Goal: Task Accomplishment & Management: Contribute content

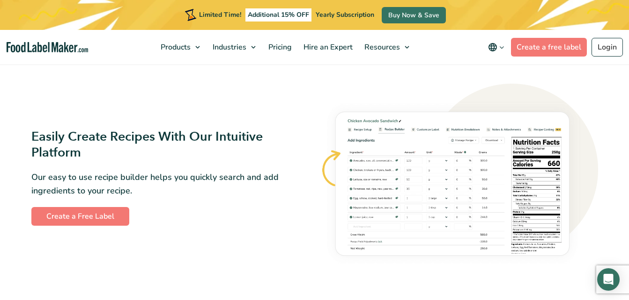
scroll to position [514, 0]
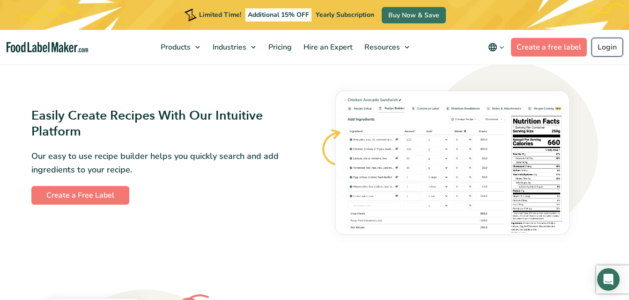
click at [604, 50] on link "Login" at bounding box center [606, 47] width 31 height 19
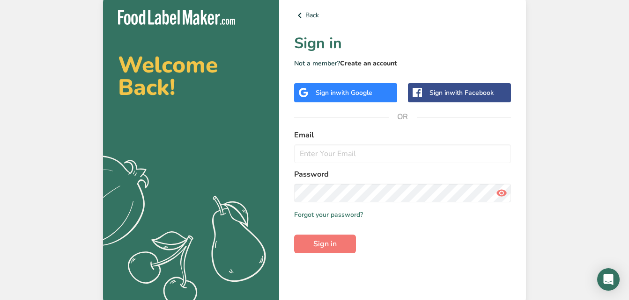
click at [378, 64] on link "Create an account" at bounding box center [368, 63] width 57 height 9
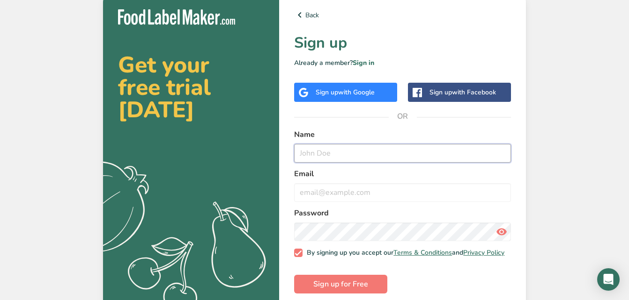
click at [372, 157] on input "text" at bounding box center [402, 153] width 217 height 19
click at [352, 156] on input "Jessica Lynette Hodges" at bounding box center [402, 153] width 217 height 19
type input "Jessica Hodges"
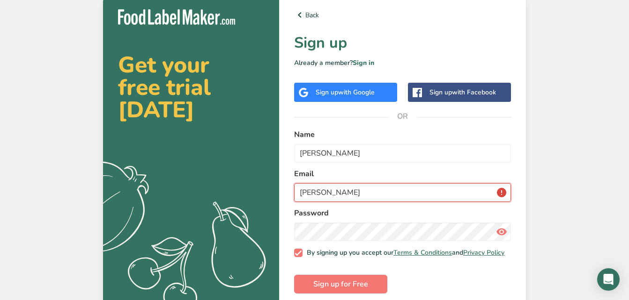
type input "jess@redccafe.com"
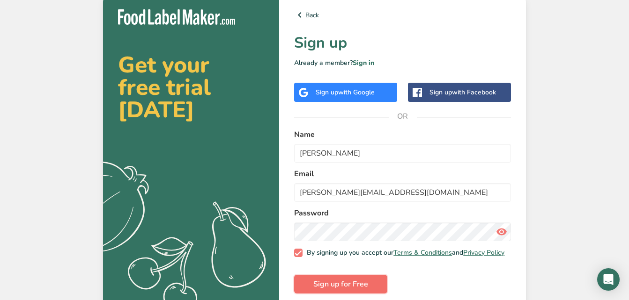
click at [362, 288] on span "Sign up for Free" at bounding box center [340, 284] width 55 height 11
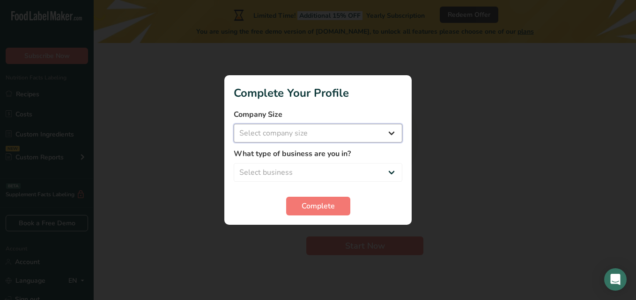
click at [388, 134] on select "Select company size Fewer than 10 Employees 10 to 50 Employees 51 to 500 Employ…" at bounding box center [318, 133] width 168 height 19
select select "1"
click at [234, 124] on select "Select company size Fewer than 10 Employees 10 to 50 Employees 51 to 500 Employ…" at bounding box center [318, 133] width 168 height 19
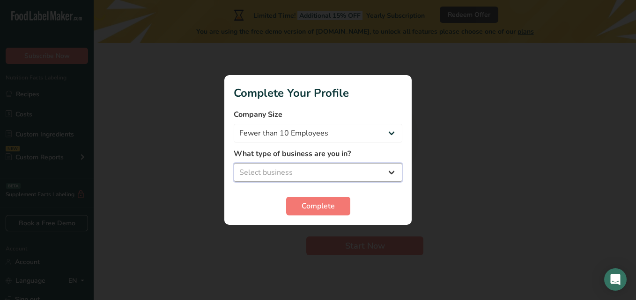
click at [357, 172] on select "Select business Packaged Food Manufacturer Restaurant & Cafe Bakery Meal Plans …" at bounding box center [318, 172] width 168 height 19
select select "2"
click at [234, 163] on select "Select business Packaged Food Manufacturer Restaurant & Cafe Bakery Meal Plans …" at bounding box center [318, 172] width 168 height 19
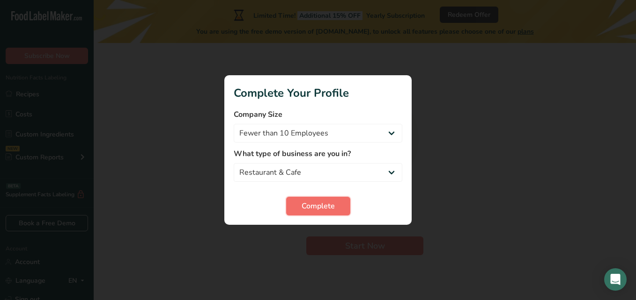
click at [329, 204] on span "Complete" at bounding box center [317, 206] width 33 height 11
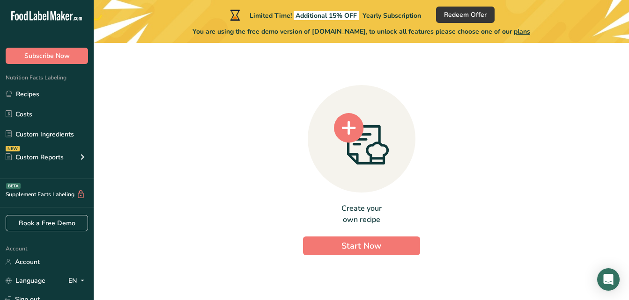
click at [267, 109] on div "Create your own recipe Start Now" at bounding box center [361, 168] width 505 height 235
click at [607, 193] on div "Create your own recipe Start Now" at bounding box center [361, 168] width 505 height 235
click at [530, 31] on span "plans" at bounding box center [521, 31] width 16 height 9
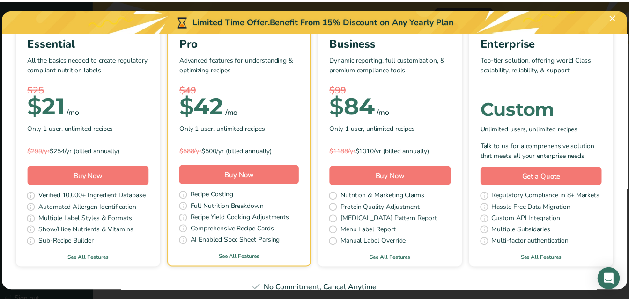
scroll to position [87, 0]
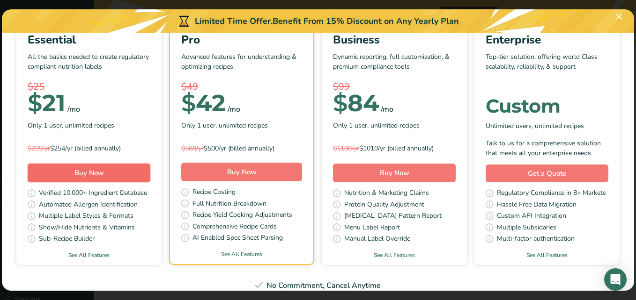
click at [150, 176] on button "Buy Now" at bounding box center [89, 173] width 123 height 19
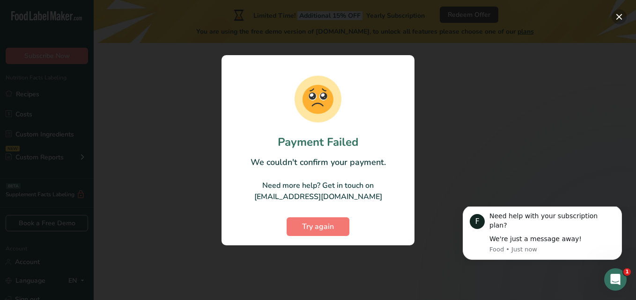
click at [621, 14] on button "button" at bounding box center [618, 16] width 15 height 15
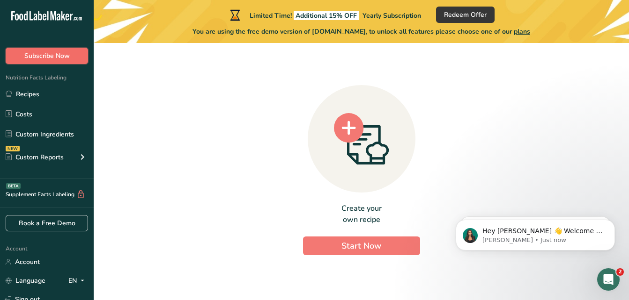
click at [72, 59] on button "Subscribe Now" at bounding box center [47, 56] width 82 height 16
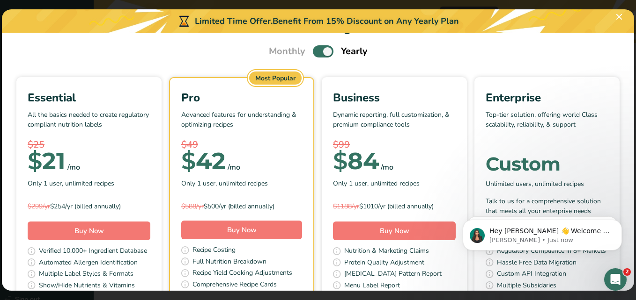
scroll to position [33, 0]
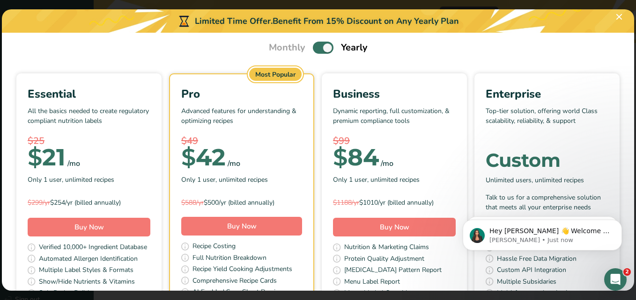
drag, startPoint x: 296, startPoint y: 48, endPoint x: 310, endPoint y: 47, distance: 14.5
click at [310, 47] on div "Monthly Yearly" at bounding box center [317, 48] width 121 height 14
click at [313, 47] on span "Pick Your Pricing Plan Modal" at bounding box center [323, 48] width 21 height 12
click at [313, 47] on input "Pick Your Pricing Plan Modal" at bounding box center [316, 48] width 6 height 6
checkbox input "false"
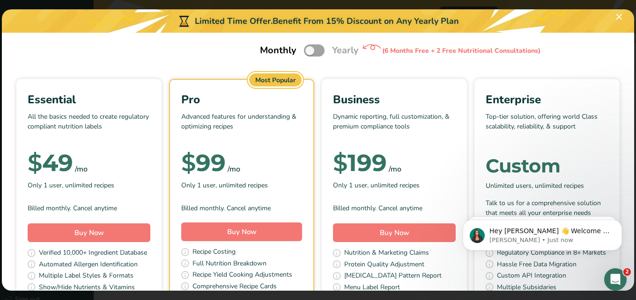
click at [258, 67] on section "Pick Your Pricing Plan Monthly Yearly (6 Months Free + 2 Free Nutritional Consu…" at bounding box center [318, 162] width 632 height 258
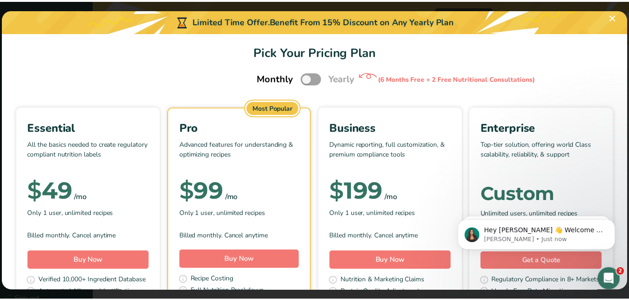
scroll to position [0, 0]
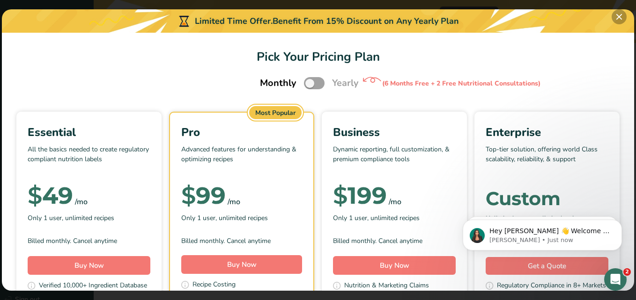
click at [622, 16] on button "Pick Your Pricing Plan Modal" at bounding box center [618, 16] width 15 height 15
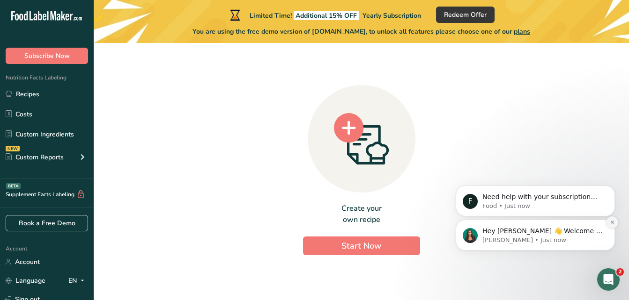
click at [611, 222] on icon "Dismiss notification" at bounding box center [611, 222] width 5 height 5
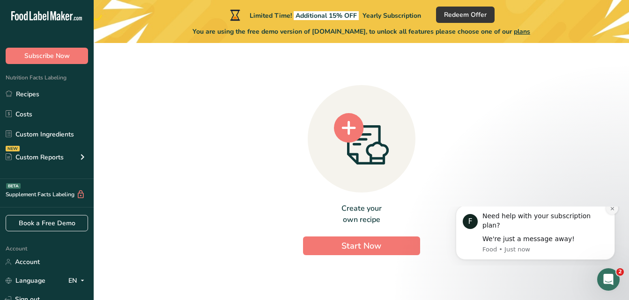
click at [612, 210] on icon "Dismiss notification" at bounding box center [611, 208] width 3 height 3
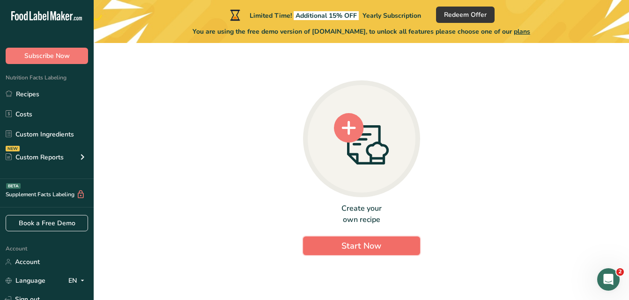
click at [379, 249] on span "Start Now" at bounding box center [361, 246] width 40 height 11
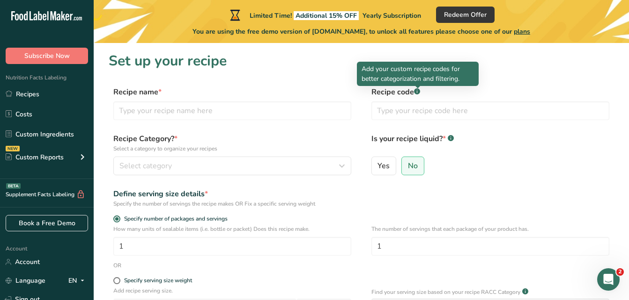
click at [418, 92] on rect at bounding box center [417, 91] width 6 height 6
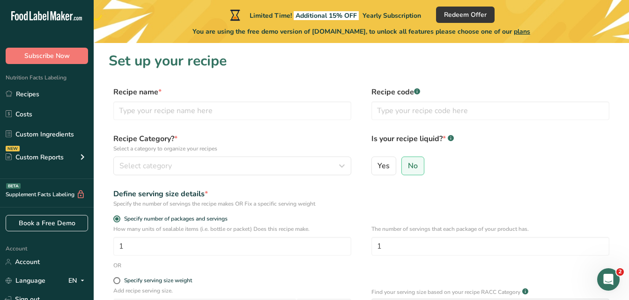
click at [418, 92] on rect at bounding box center [417, 91] width 6 height 6
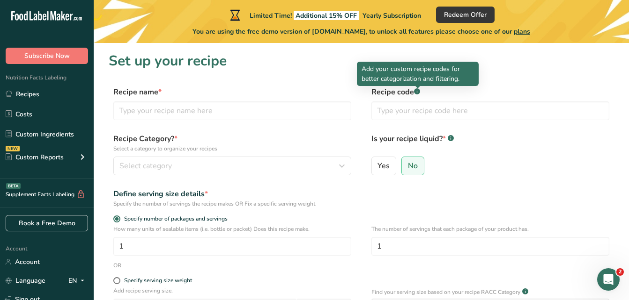
click at [418, 92] on rect at bounding box center [417, 91] width 6 height 6
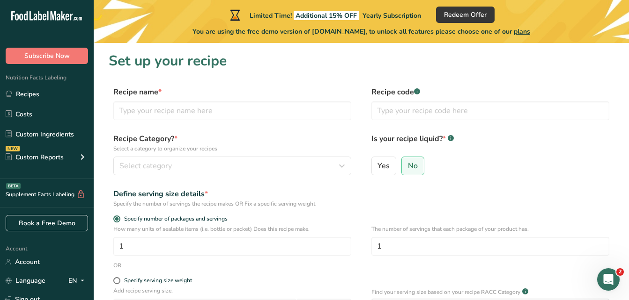
click at [418, 92] on rect at bounding box center [417, 91] width 6 height 6
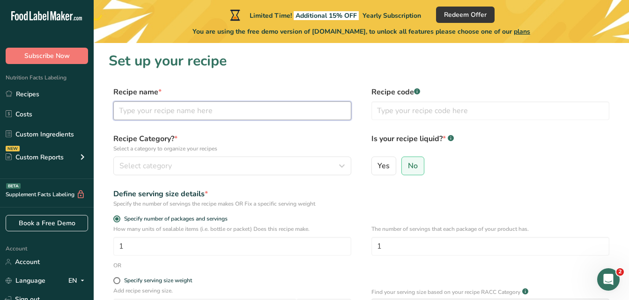
click at [239, 110] on input "text" at bounding box center [232, 111] width 238 height 19
type input "[US_STATE] Fire Crackers"
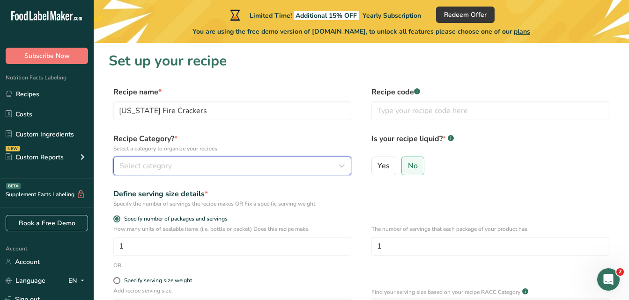
click at [218, 164] on div "Select category" at bounding box center [229, 166] width 220 height 11
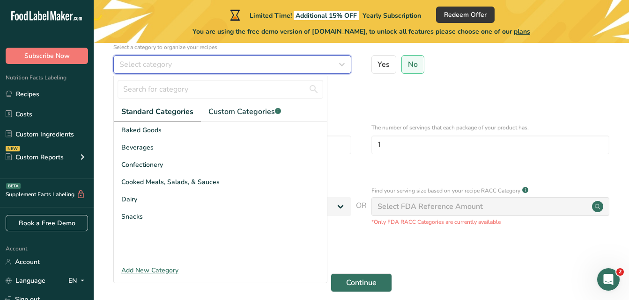
scroll to position [103, 0]
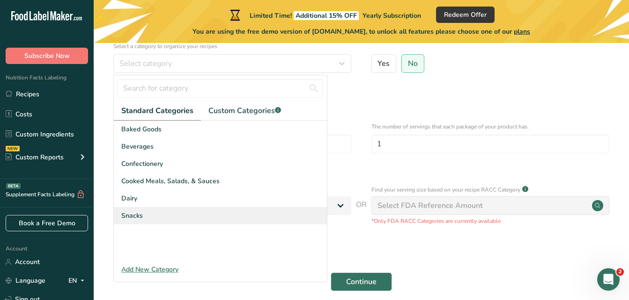
click at [180, 212] on div "Snacks" at bounding box center [220, 215] width 213 height 17
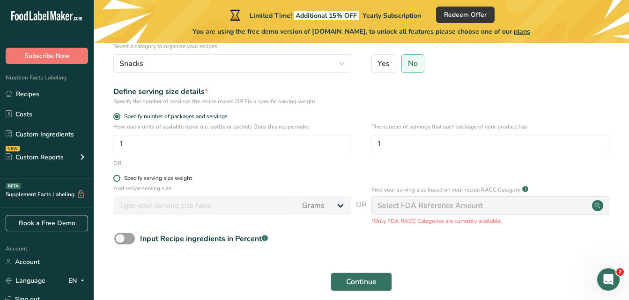
click at [117, 180] on span at bounding box center [116, 178] width 7 height 7
click at [117, 180] on input "Specify serving size weight" at bounding box center [116, 179] width 6 height 6
radio input "true"
radio input "false"
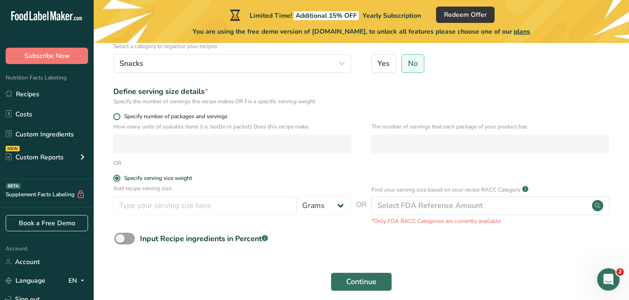
click at [117, 117] on span at bounding box center [116, 116] width 7 height 7
click at [117, 117] on input "Specify number of packages and servings" at bounding box center [116, 117] width 6 height 6
radio input "true"
radio input "false"
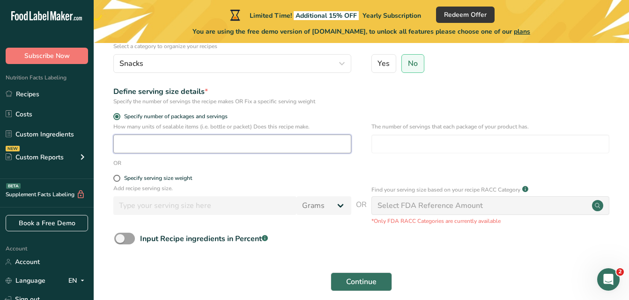
click at [257, 140] on input "number" at bounding box center [232, 144] width 238 height 19
type input "1"
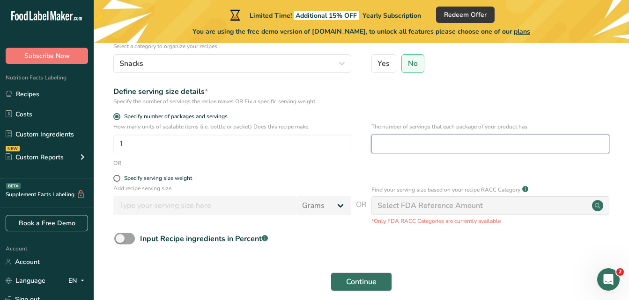
click at [392, 148] on input "number" at bounding box center [490, 144] width 238 height 19
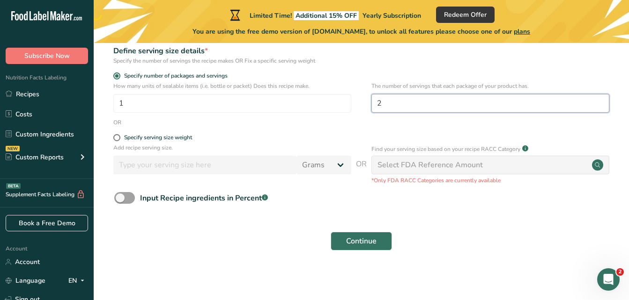
scroll to position [144, 0]
type input "2"
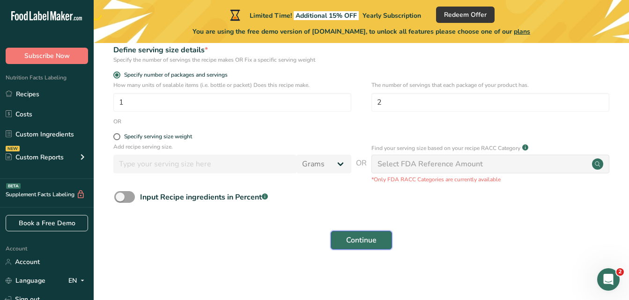
click at [367, 242] on span "Continue" at bounding box center [361, 240] width 30 height 11
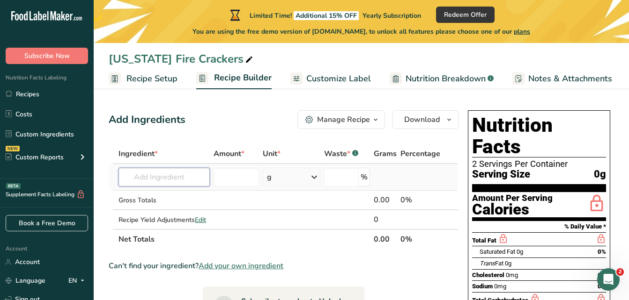
click at [167, 175] on input "text" at bounding box center [163, 177] width 91 height 19
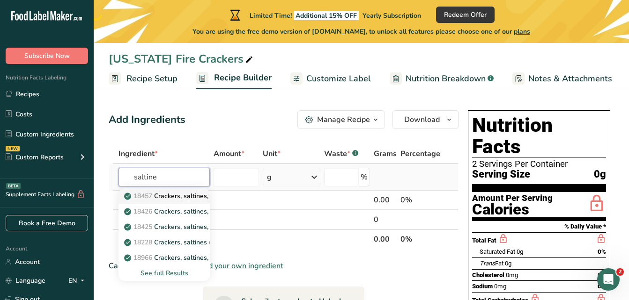
type input "saltine"
click at [196, 196] on p "18457 Crackers, saltines, fat-free, low-sodium" at bounding box center [199, 196] width 146 height 10
type input "Crackers, saltines, fat-free, low-sodium"
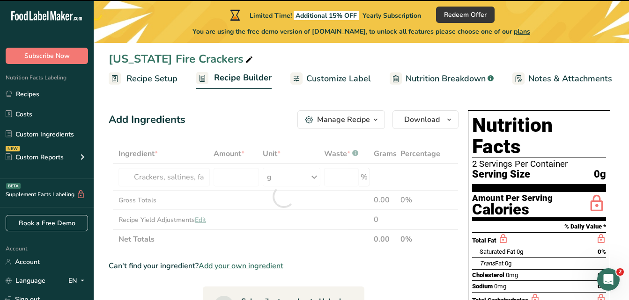
type input "0"
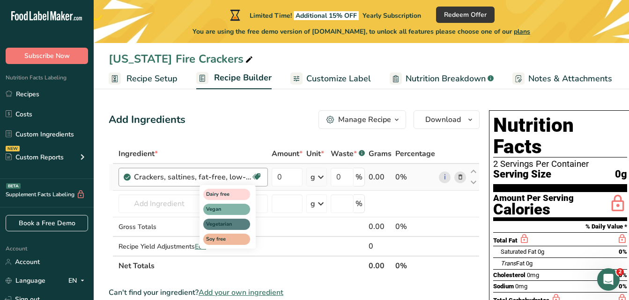
click at [257, 177] on icon at bounding box center [256, 177] width 9 height 15
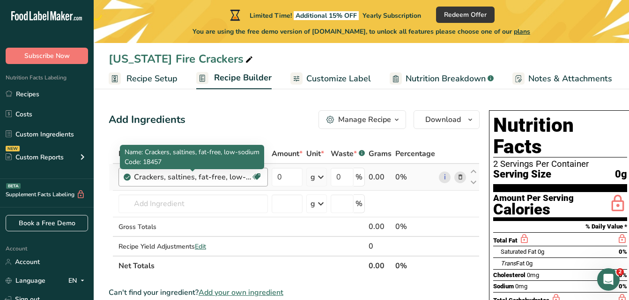
click at [238, 177] on div "Crackers, saltines, fat-free, low-sodium" at bounding box center [192, 177] width 117 height 11
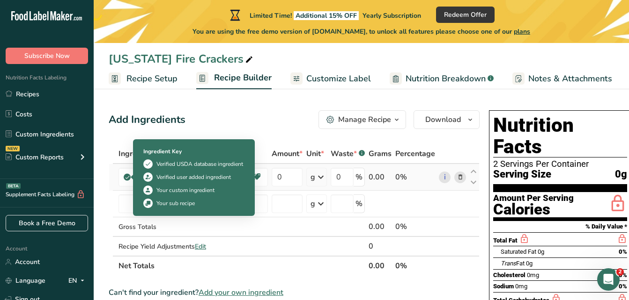
click at [126, 177] on icon at bounding box center [128, 177] width 6 height 8
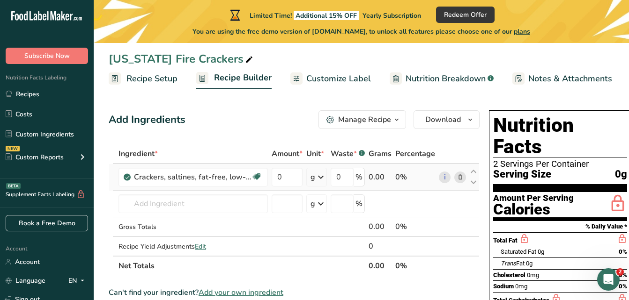
click at [126, 177] on icon at bounding box center [128, 177] width 6 height 8
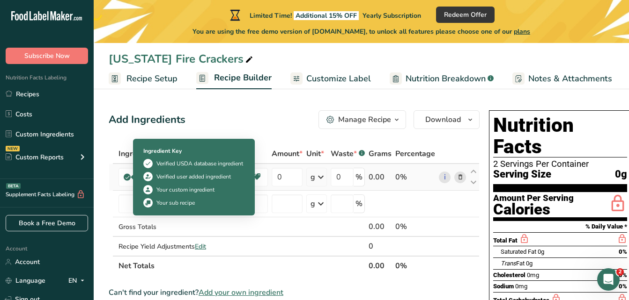
click at [126, 177] on icon at bounding box center [128, 177] width 6 height 8
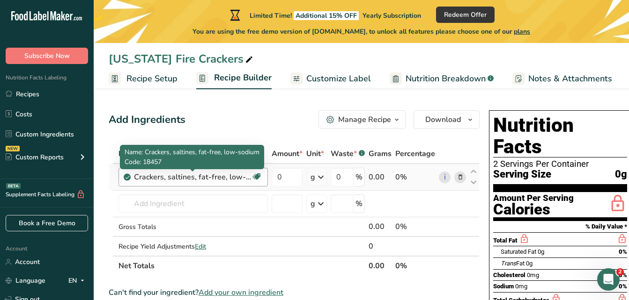
click at [244, 176] on div "Crackers, saltines, fat-free, low-sodium" at bounding box center [192, 177] width 117 height 11
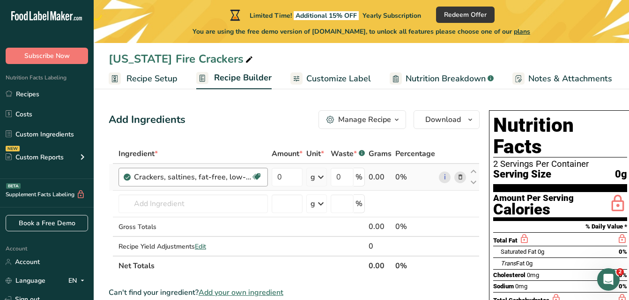
click at [234, 177] on div "Crackers, saltines, fat-free, low-sodium" at bounding box center [192, 177] width 117 height 11
click at [460, 177] on icon at bounding box center [460, 178] width 7 height 10
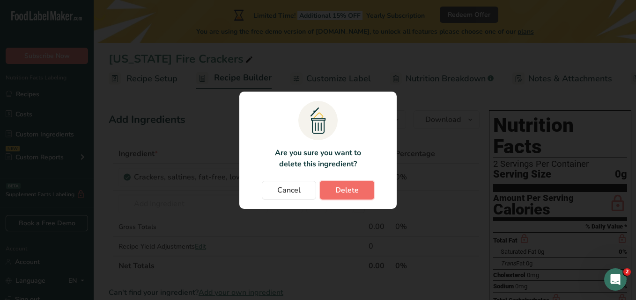
click at [334, 189] on button "Delete" at bounding box center [347, 190] width 54 height 19
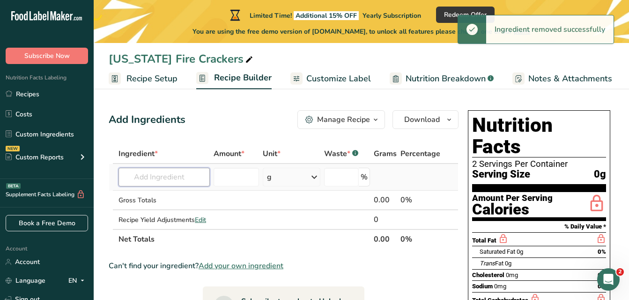
click at [152, 176] on input "text" at bounding box center [163, 177] width 91 height 19
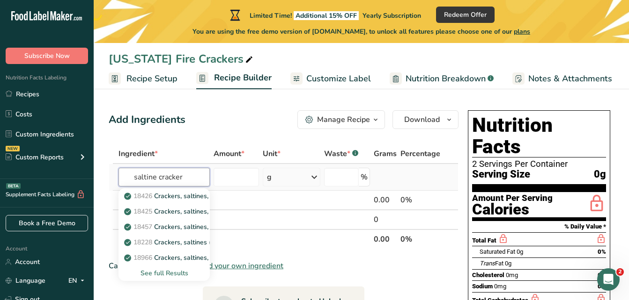
type input "saltine cracker"
click at [172, 273] on div "See full Results" at bounding box center [164, 274] width 76 height 10
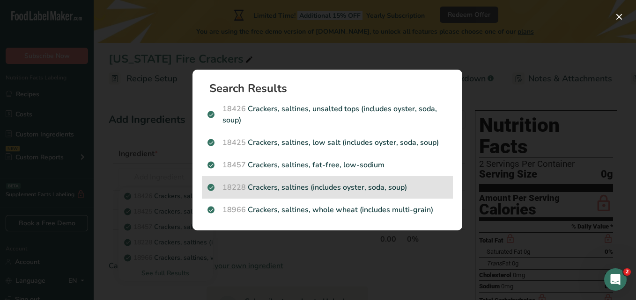
click at [376, 183] on p "18228 Crackers, saltines (includes oyster, soda, soup)" at bounding box center [327, 187] width 240 height 11
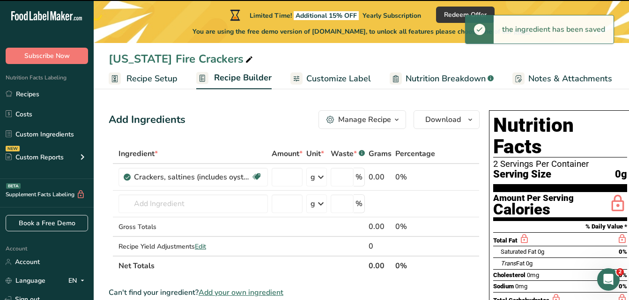
type input "0"
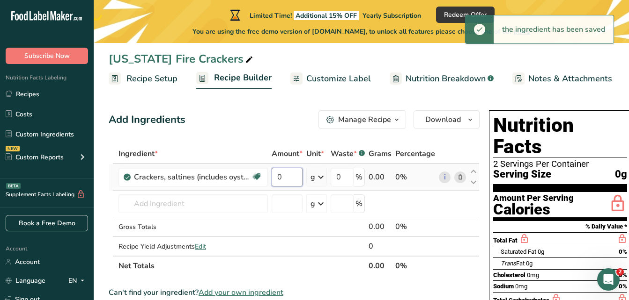
click at [292, 175] on input "0" at bounding box center [286, 177] width 31 height 19
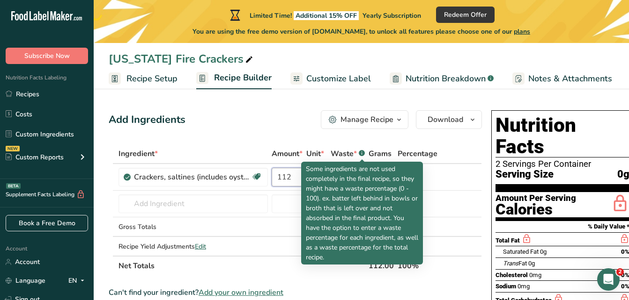
type input "112"
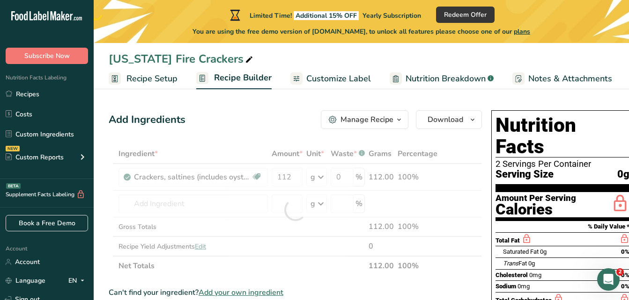
click at [362, 153] on div "Ingredient * Amount * Unit * Waste * .a-a{fill:#347362;}.b-a{fill:#fff;} Grams …" at bounding box center [295, 210] width 373 height 132
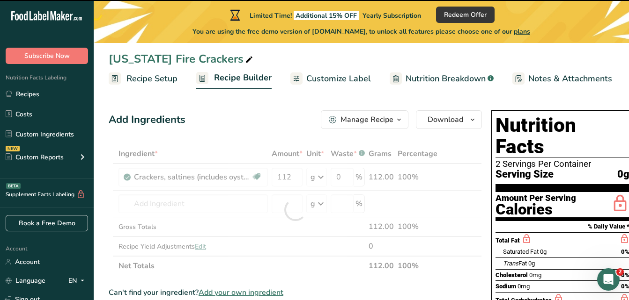
click at [362, 153] on div at bounding box center [295, 210] width 373 height 132
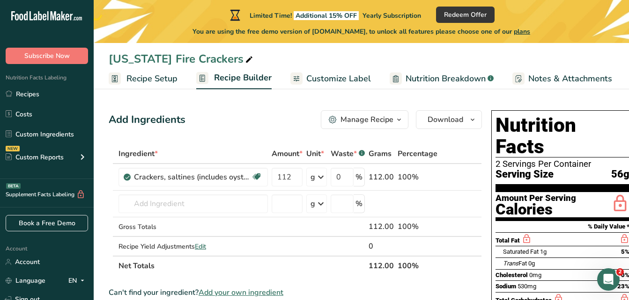
drag, startPoint x: 362, startPoint y: 153, endPoint x: 462, endPoint y: 151, distance: 99.7
click at [462, 151] on tr "Ingredient * Amount * Unit * Waste * .a-a{fill:#347362;}.b-a{fill:#fff;} Grams …" at bounding box center [295, 155] width 372 height 20
click at [199, 203] on input "text" at bounding box center [192, 204] width 149 height 19
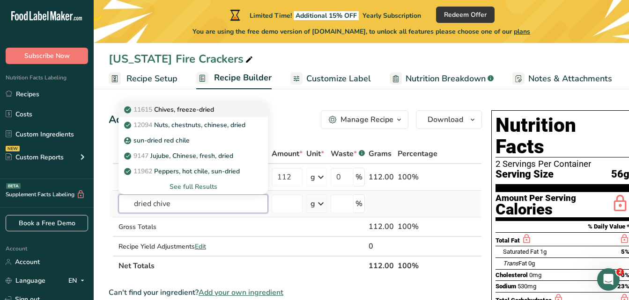
type input "dried chive"
click at [237, 110] on div "11615 Chives, freeze-dried" at bounding box center [185, 110] width 119 height 10
type input "Chives, freeze-dried"
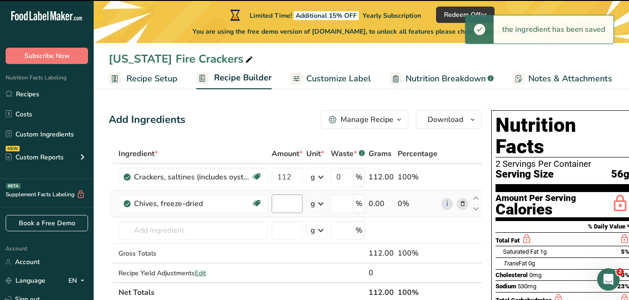
type input "0"
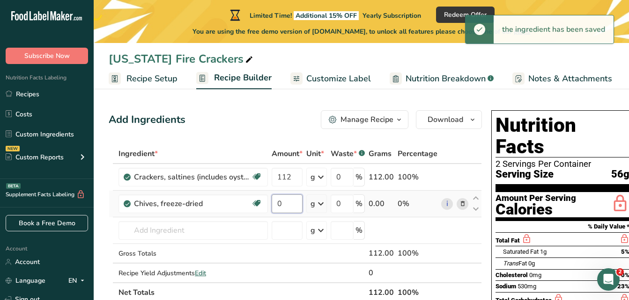
click at [297, 205] on input "0" at bounding box center [286, 204] width 31 height 19
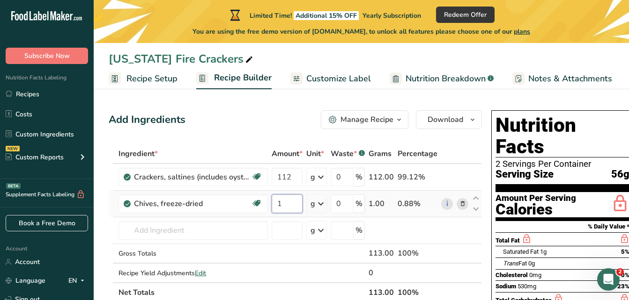
type input "1"
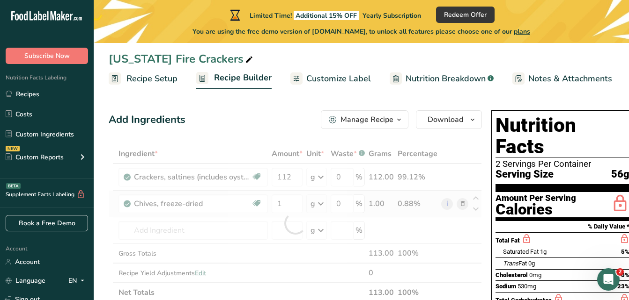
click at [324, 201] on div "Ingredient * Amount * Unit * Waste * .a-a{fill:#347362;}.b-a{fill:#fff;} Grams …" at bounding box center [295, 223] width 373 height 159
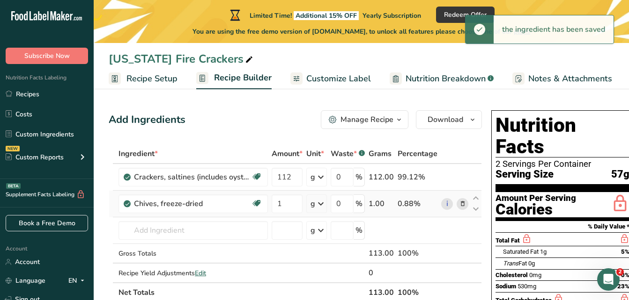
click at [322, 205] on icon at bounding box center [320, 204] width 11 height 17
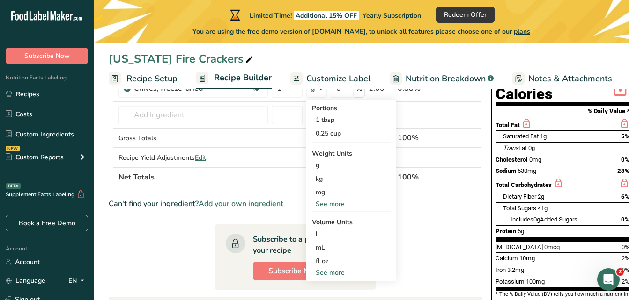
scroll to position [131, 0]
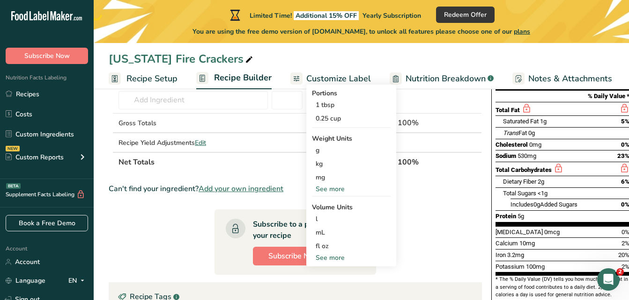
click at [325, 259] on div "See more" at bounding box center [351, 258] width 79 height 10
click at [327, 272] on div "tsp" at bounding box center [350, 274] width 71 height 10
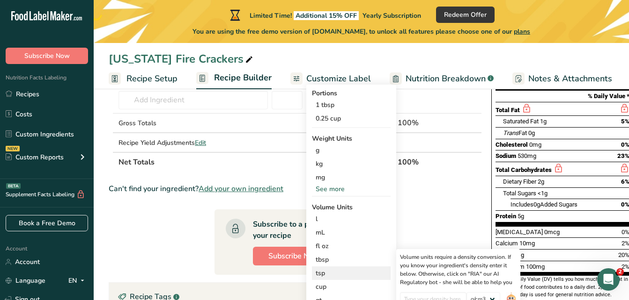
click at [341, 275] on div "tsp" at bounding box center [350, 274] width 71 height 10
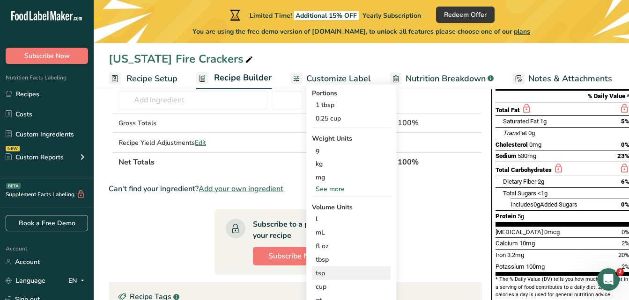
click at [341, 275] on div "tsp" at bounding box center [350, 274] width 71 height 10
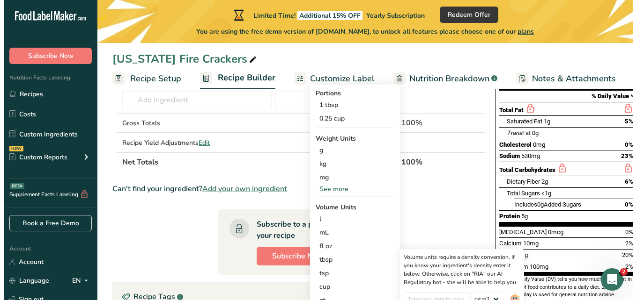
scroll to position [0, 0]
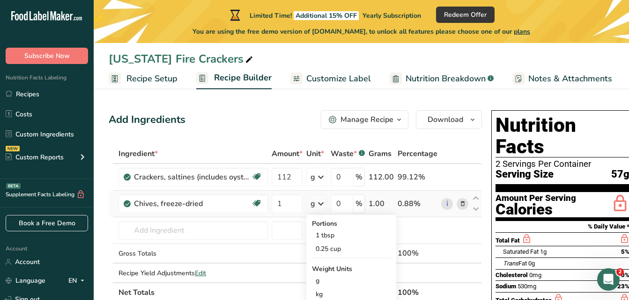
click at [315, 201] on div "g" at bounding box center [312, 203] width 5 height 11
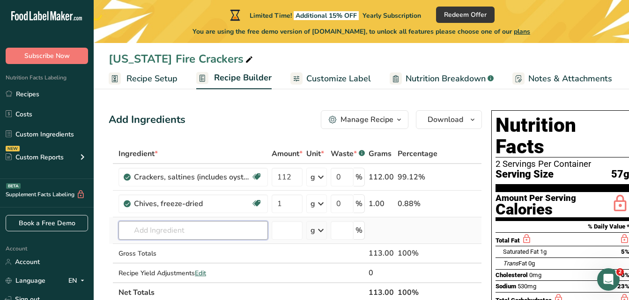
click at [138, 228] on input "text" at bounding box center [192, 230] width 149 height 19
type input "r"
type input "p"
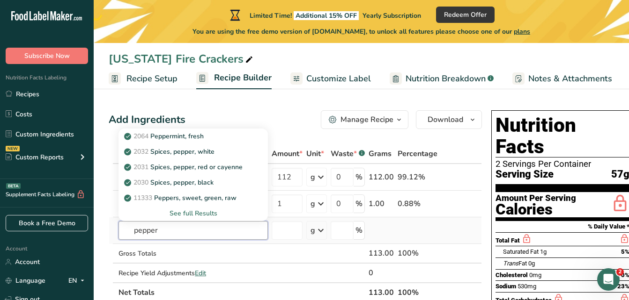
type input "pepper"
click at [197, 211] on div "See full Results" at bounding box center [193, 214] width 134 height 10
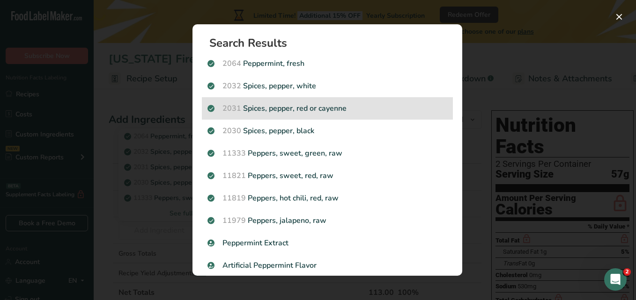
click at [359, 103] on div "2031 Spices, pepper, red or cayenne" at bounding box center [327, 108] width 251 height 22
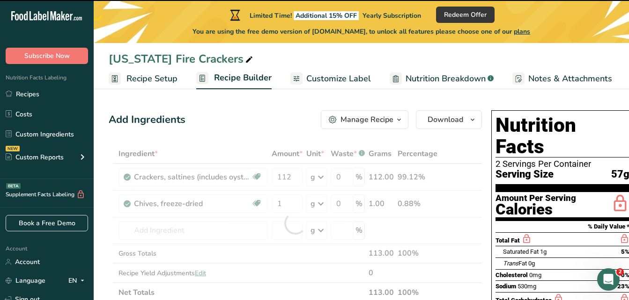
type input "0"
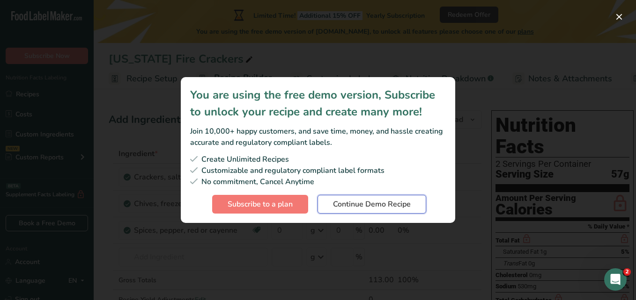
click at [363, 208] on span "Continue Demo Recipe" at bounding box center [372, 204] width 78 height 11
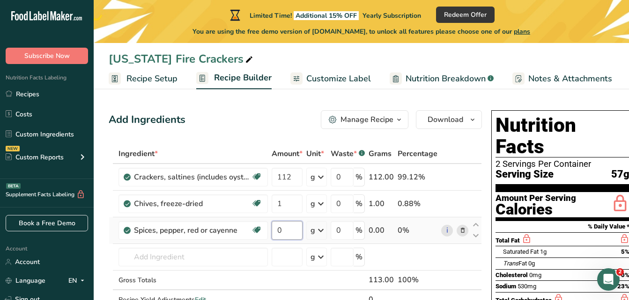
click at [292, 228] on input "0" at bounding box center [286, 230] width 31 height 19
type input "3"
type input "0.75"
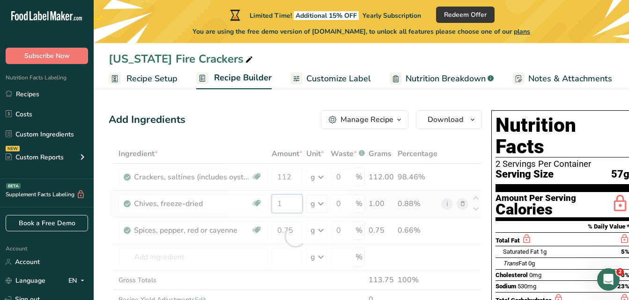
click at [287, 204] on div "Ingredient * Amount * Unit * Waste * .a-a{fill:#347362;}.b-a{fill:#fff;} Grams …" at bounding box center [295, 236] width 373 height 185
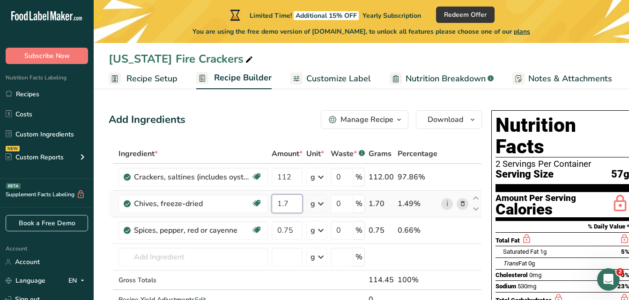
type input "1"
type input "0.75"
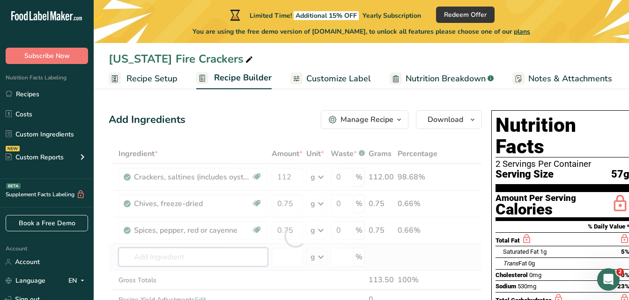
click at [182, 254] on div "Ingredient * Amount * Unit * Waste * .a-a{fill:#347362;}.b-a{fill:#fff;} Grams …" at bounding box center [295, 236] width 373 height 185
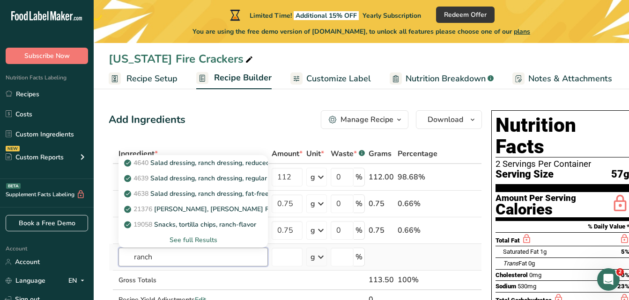
type input "ranch"
click at [195, 237] on div "See full Results" at bounding box center [193, 240] width 134 height 10
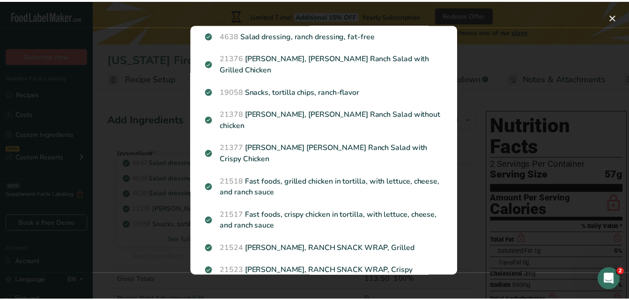
scroll to position [78, 0]
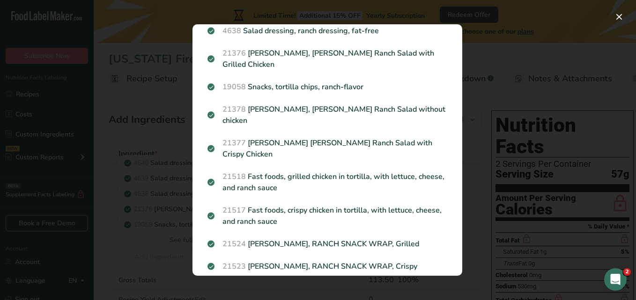
click at [169, 205] on div "Search results modal" at bounding box center [318, 150] width 636 height 300
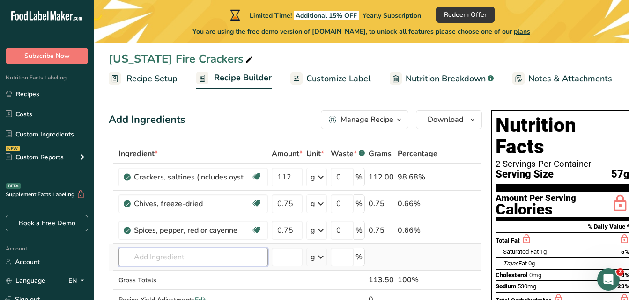
click at [168, 252] on input "text" at bounding box center [192, 257] width 149 height 19
click at [162, 256] on input "text" at bounding box center [192, 257] width 149 height 19
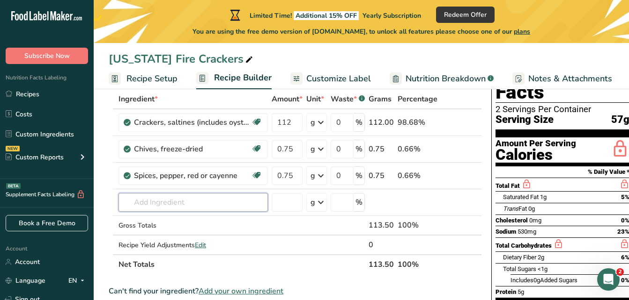
scroll to position [57, 0]
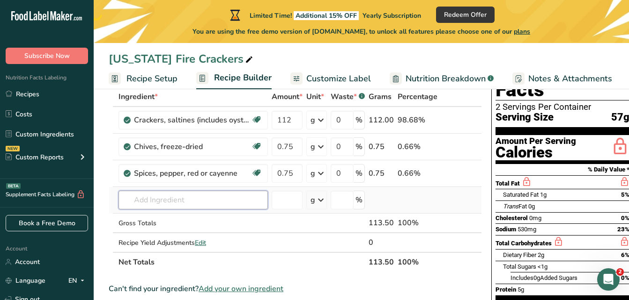
click at [143, 201] on input "text" at bounding box center [192, 200] width 149 height 19
click at [212, 237] on td "Recipe Yield Adjustments Edit" at bounding box center [193, 243] width 153 height 19
click at [190, 201] on input "text" at bounding box center [192, 200] width 149 height 19
type input "r"
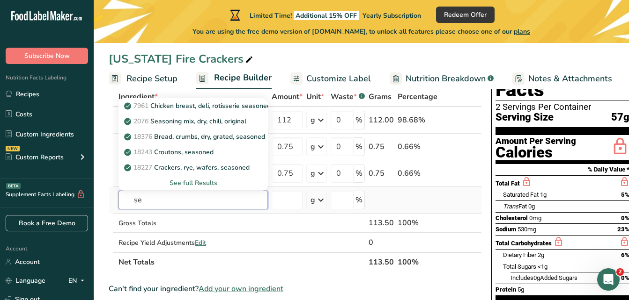
type input "s"
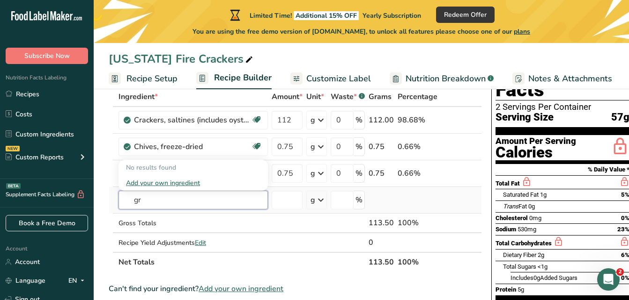
type input "g"
type input "ranch powder"
click at [191, 181] on div "Add your own ingredient" at bounding box center [193, 183] width 134 height 10
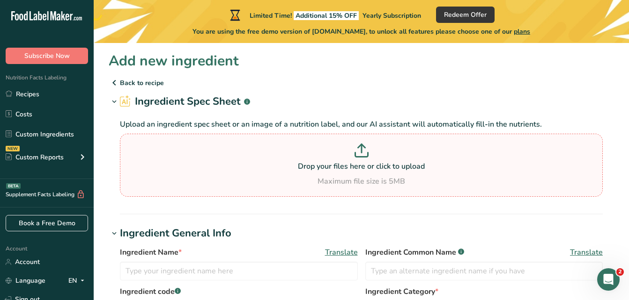
click at [362, 164] on p "Drop your files here or click to upload" at bounding box center [361, 166] width 478 height 11
click at [362, 164] on input "Drop your files here or click to upload Maximum file size is 5MB" at bounding box center [361, 165] width 483 height 63
drag, startPoint x: 341, startPoint y: 161, endPoint x: 293, endPoint y: 169, distance: 47.9
click at [293, 169] on p "Drop your files here or click to upload" at bounding box center [361, 166] width 478 height 11
click at [293, 169] on input "Drop your files here or click to upload Maximum file size is 5MB" at bounding box center [361, 165] width 483 height 63
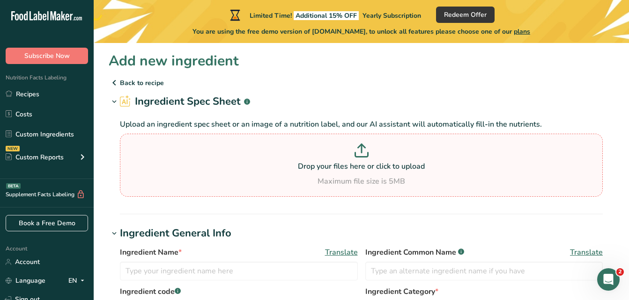
type input "C:\fakepath\Screenshot (19).png"
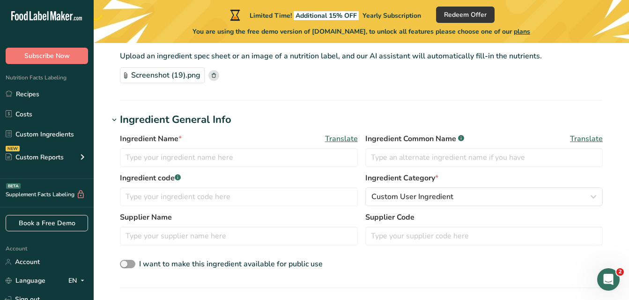
scroll to position [67, 0]
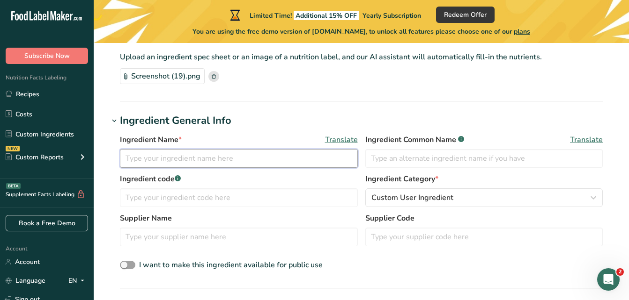
click at [254, 159] on input "text" at bounding box center [239, 158] width 238 height 19
type input "Ranch Powder"
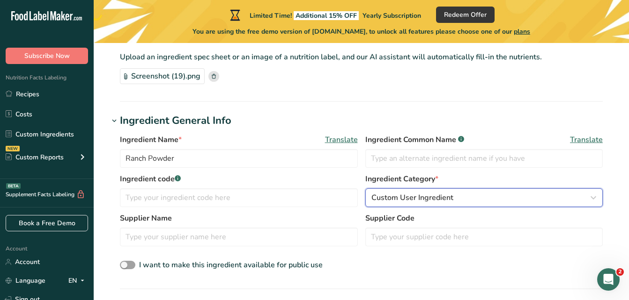
click at [412, 203] on span "Custom User Ingredient" at bounding box center [412, 197] width 82 height 11
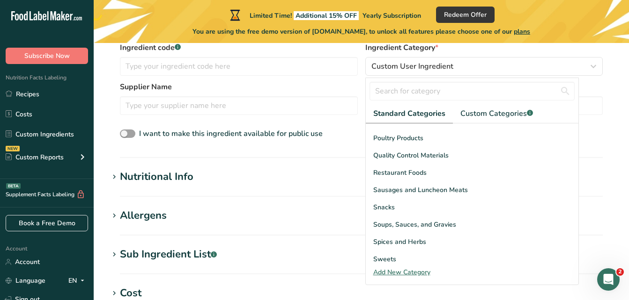
scroll to position [358, 0]
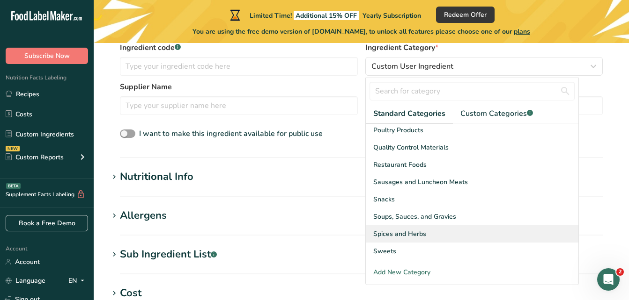
click at [508, 228] on div "Spices and Herbs" at bounding box center [472, 234] width 213 height 17
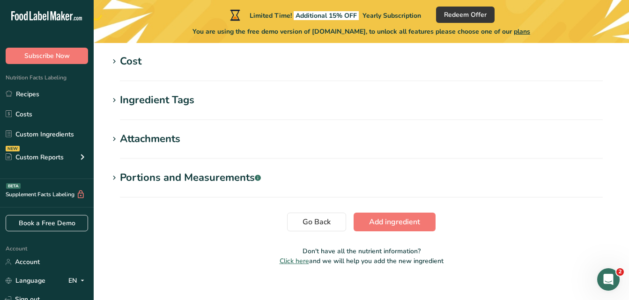
scroll to position [437, 0]
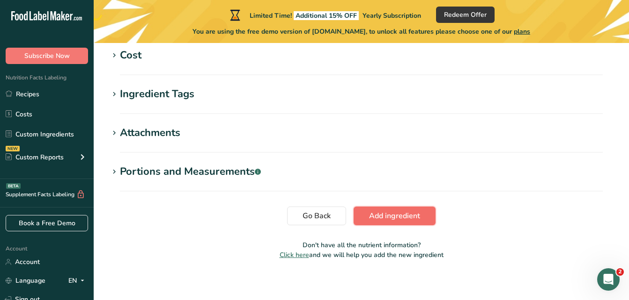
click at [424, 215] on button "Add ingredient" at bounding box center [394, 216] width 82 height 19
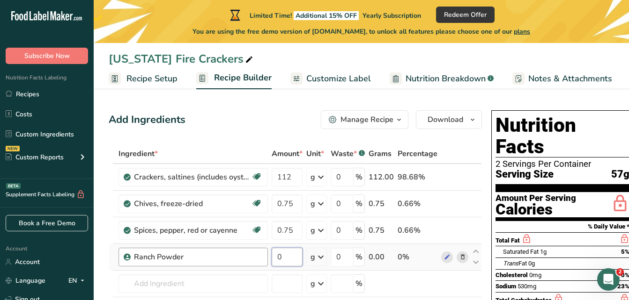
drag, startPoint x: 287, startPoint y: 260, endPoint x: 260, endPoint y: 265, distance: 27.6
click at [260, 265] on tr "Ranch Powder 0 g Weight Units g kg mg See more Volume Units l Volume units requ…" at bounding box center [295, 257] width 372 height 27
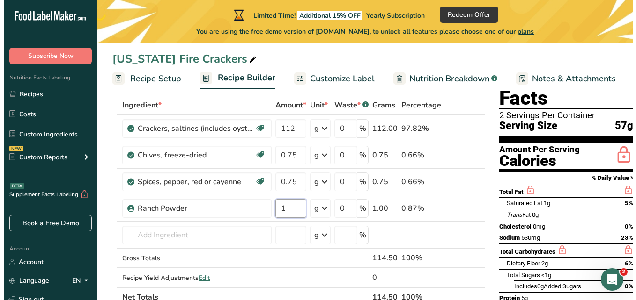
scroll to position [50, 0]
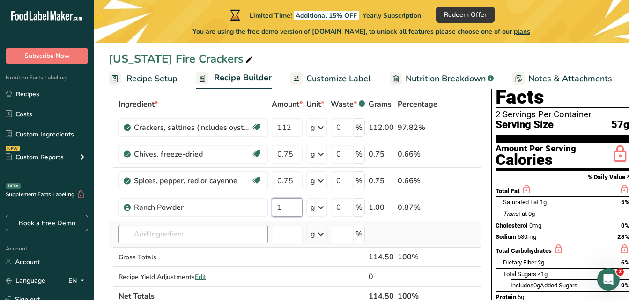
type input "1"
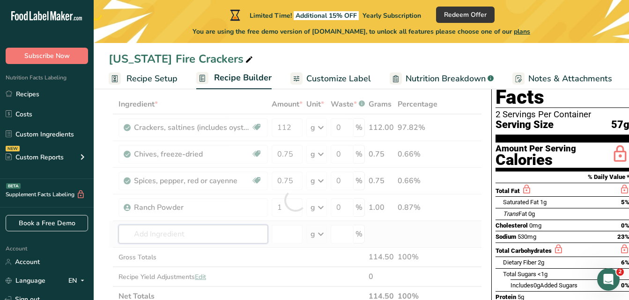
click at [200, 231] on div "Ingredient * Amount * Unit * Waste * .a-a{fill:#347362;}.b-a{fill:#fff;} Grams …" at bounding box center [295, 201] width 373 height 212
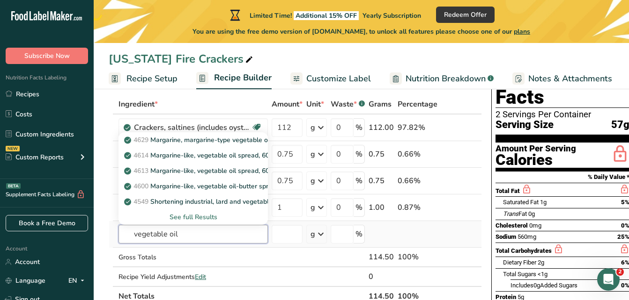
type input "vegetable oil"
click at [190, 216] on div "See full Results" at bounding box center [193, 217] width 134 height 10
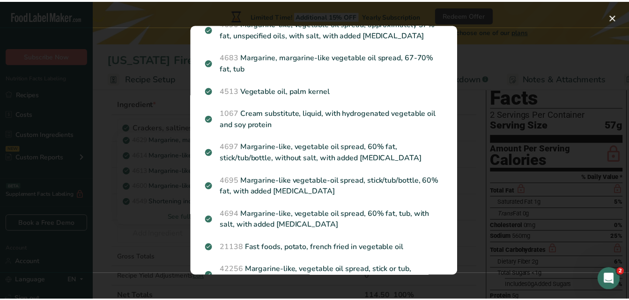
scroll to position [426, 0]
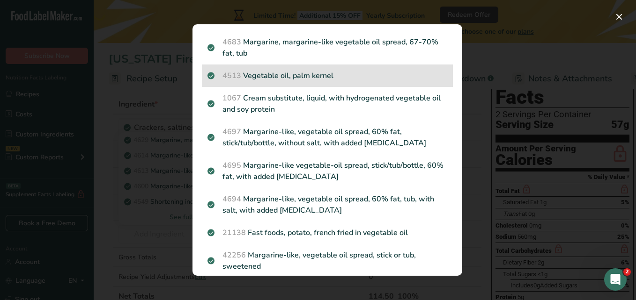
click at [415, 81] on p "4513 Vegetable oil, palm kernel" at bounding box center [327, 75] width 240 height 11
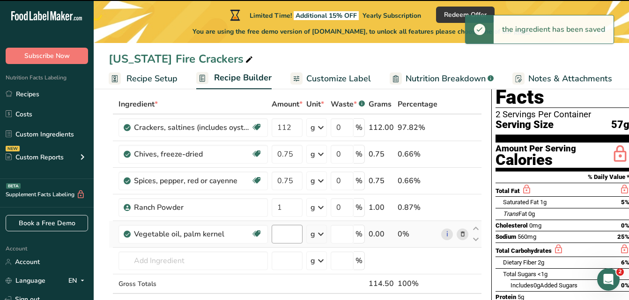
type input "0"
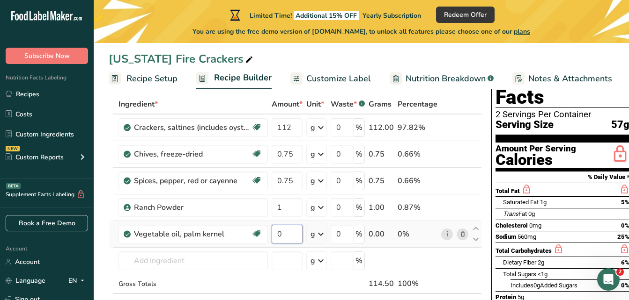
click at [288, 230] on input "0" at bounding box center [286, 234] width 31 height 19
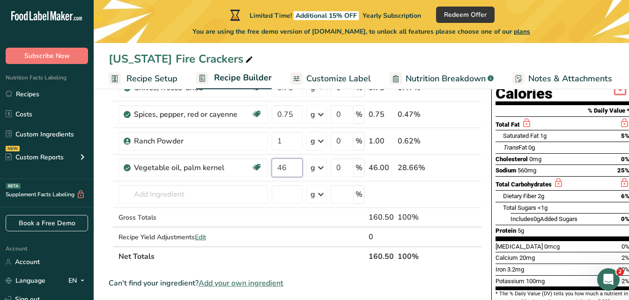
scroll to position [0, 0]
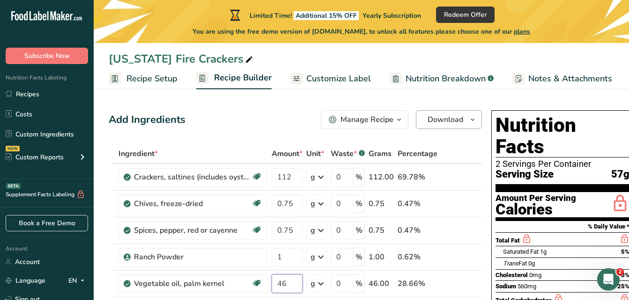
type input "46"
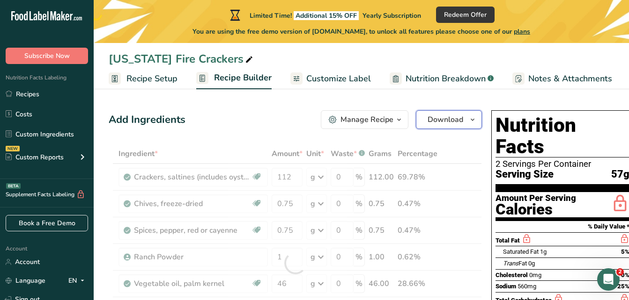
click at [470, 119] on icon "button" at bounding box center [472, 120] width 7 height 12
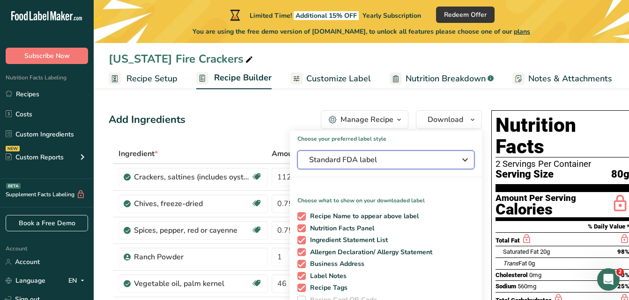
click at [447, 158] on span "Standard FDA label" at bounding box center [379, 159] width 140 height 11
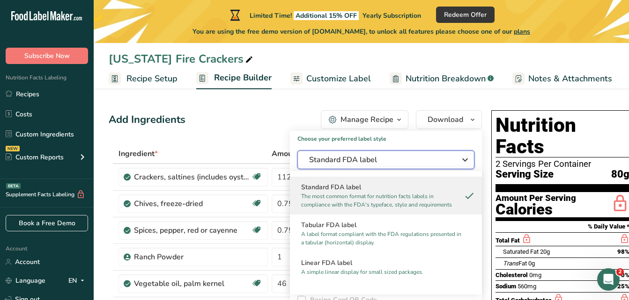
click at [447, 158] on span "Standard FDA label" at bounding box center [379, 159] width 140 height 11
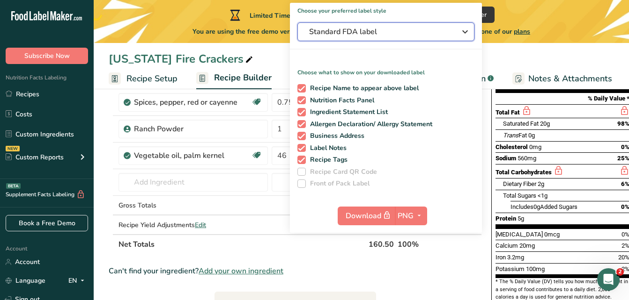
scroll to position [129, 0]
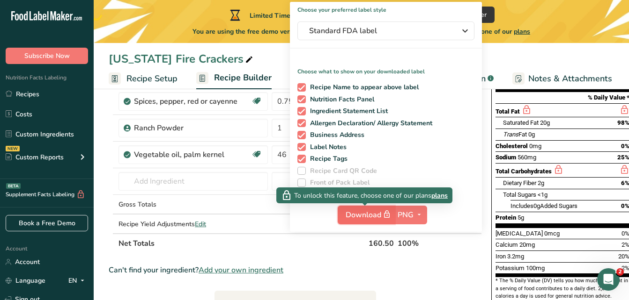
click at [367, 217] on span "Download" at bounding box center [368, 215] width 47 height 12
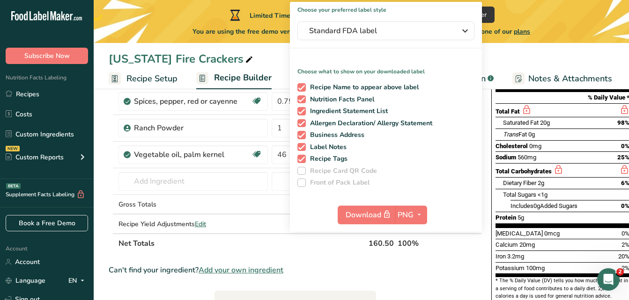
click at [504, 154] on span "Sodium" at bounding box center [505, 157] width 21 height 7
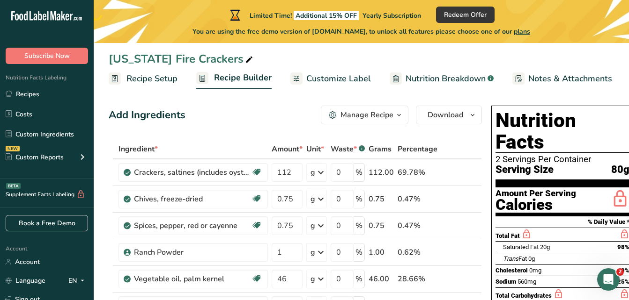
scroll to position [0, 0]
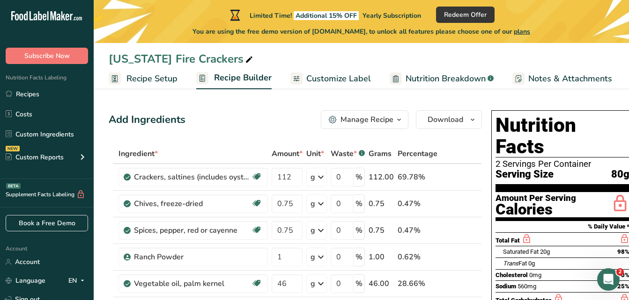
click at [366, 121] on div "Manage Recipe" at bounding box center [366, 119] width 53 height 11
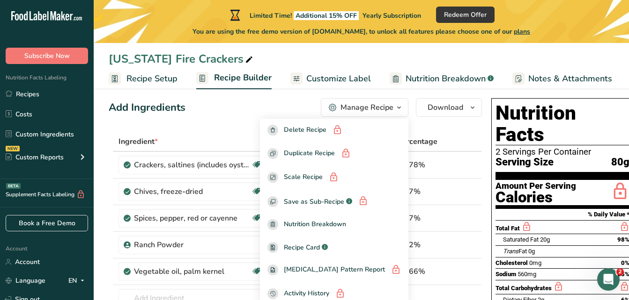
scroll to position [11, 0]
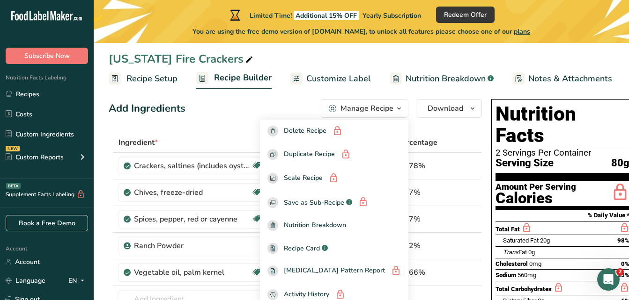
click at [487, 133] on div "Nutrition Facts 2 Servings Per Container Serving Size 80g Amount Per Serving Ca…" at bounding box center [562, 279] width 150 height 368
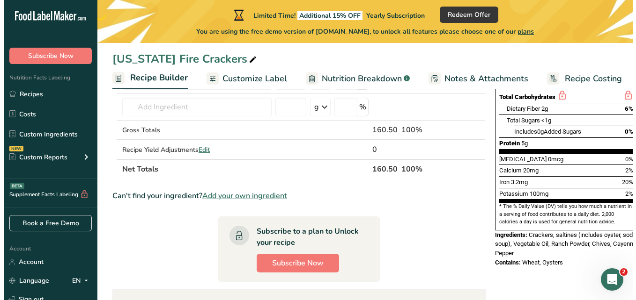
scroll to position [212, 0]
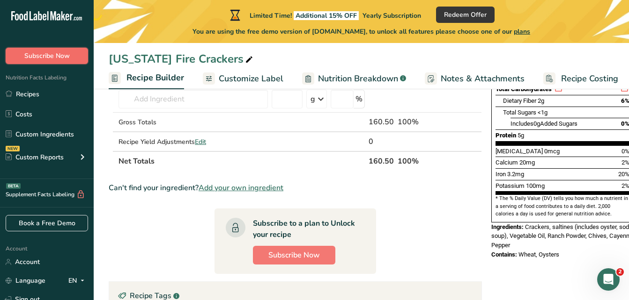
click at [51, 60] on span "Subscribe Now" at bounding box center [46, 56] width 45 height 10
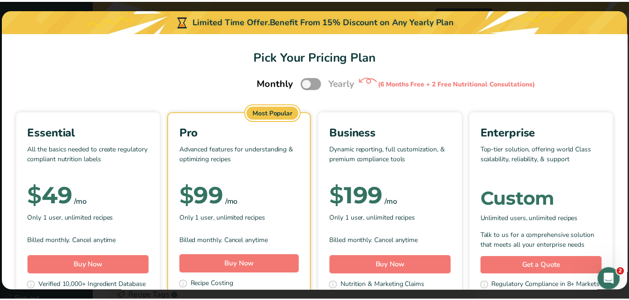
scroll to position [0, 84]
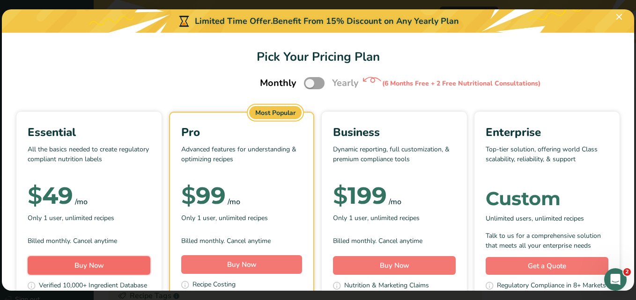
click at [104, 266] on span "Buy Now" at bounding box center [88, 265] width 29 height 9
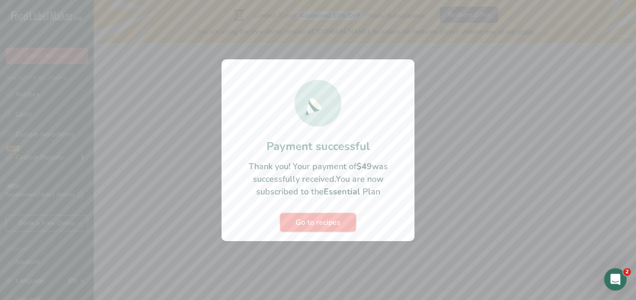
click at [324, 230] on button "Go to recipes" at bounding box center [318, 222] width 76 height 19
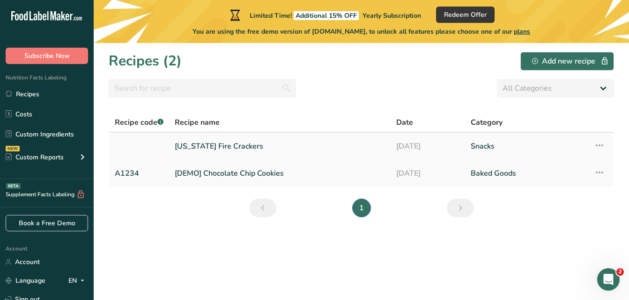
click at [366, 151] on link "[US_STATE] Fire Crackers" at bounding box center [280, 147] width 210 height 20
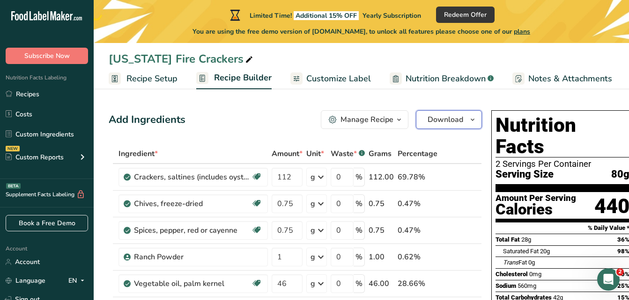
click at [438, 116] on span "Download" at bounding box center [445, 119] width 36 height 11
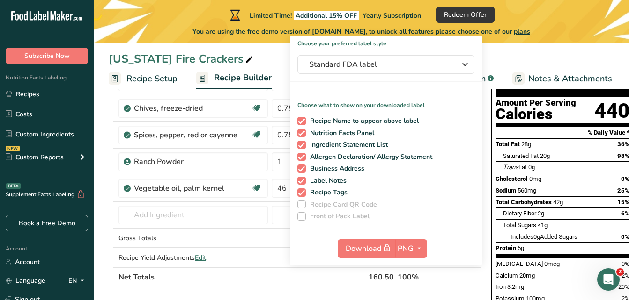
scroll to position [100, 0]
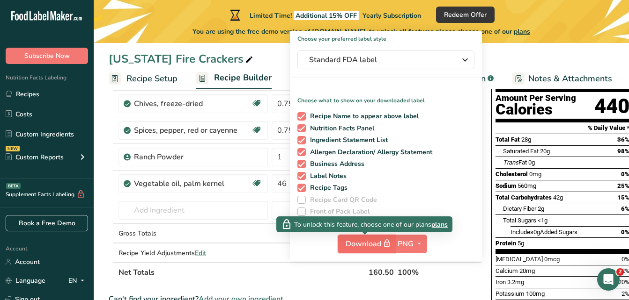
click at [388, 239] on icon "button" at bounding box center [386, 243] width 8 height 13
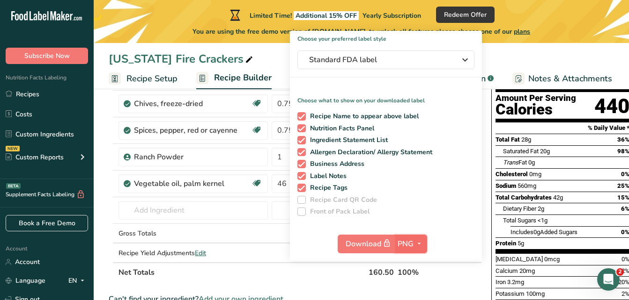
click at [409, 248] on span "PNG" at bounding box center [405, 244] width 16 height 11
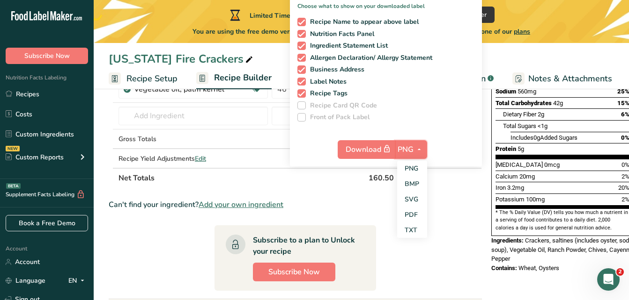
scroll to position [196, 0]
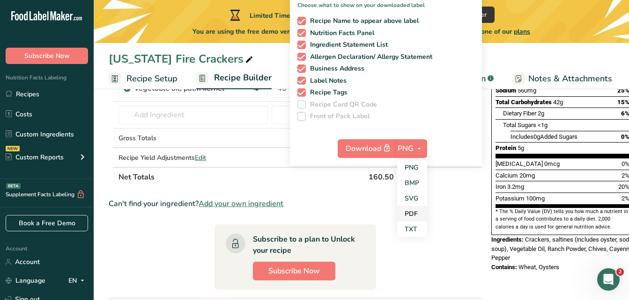
click at [412, 216] on link "PDF" at bounding box center [412, 213] width 30 height 15
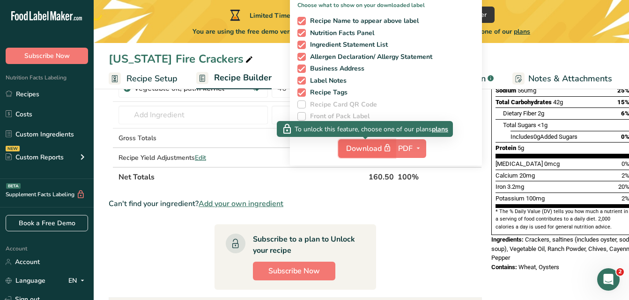
click at [373, 149] on span "Download" at bounding box center [369, 149] width 47 height 12
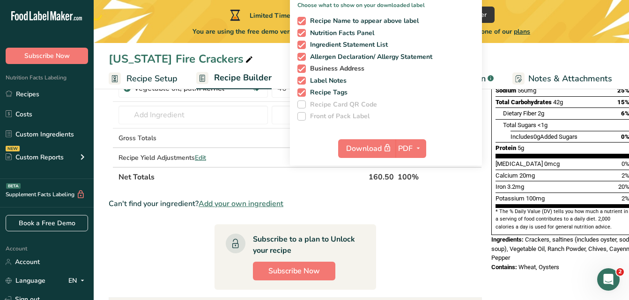
click at [302, 66] on span at bounding box center [301, 69] width 8 height 8
click at [302, 66] on input "Business Address" at bounding box center [300, 69] width 6 height 6
checkbox input "false"
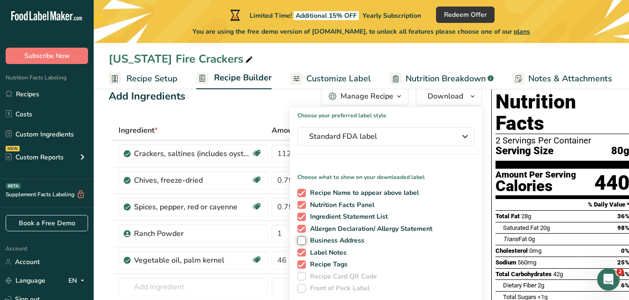
scroll to position [17, 0]
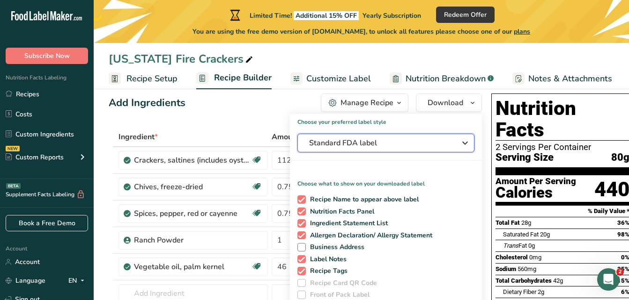
click at [459, 138] on icon "button" at bounding box center [464, 143] width 11 height 17
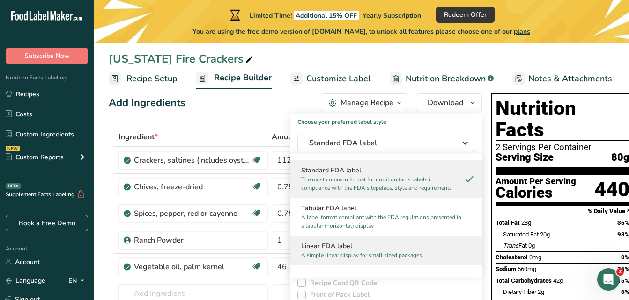
click at [430, 252] on p "A simple linear display for small sized packages." at bounding box center [381, 255] width 161 height 8
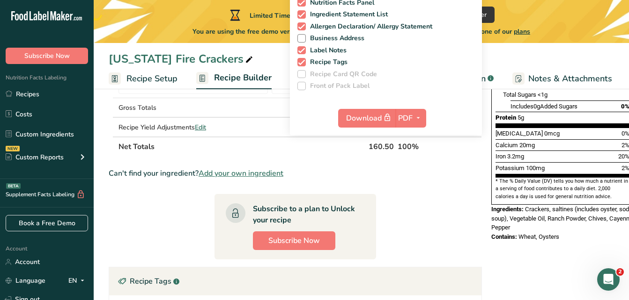
scroll to position [240, 0]
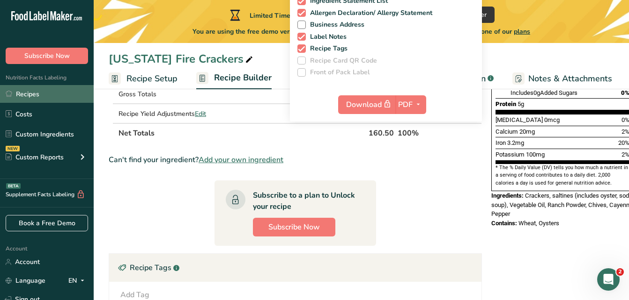
click at [52, 89] on link "Recipes" at bounding box center [47, 94] width 94 height 18
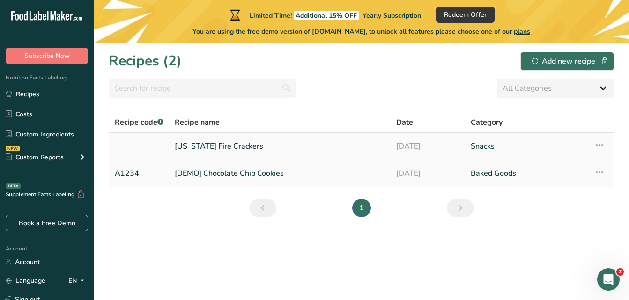
click at [598, 140] on icon at bounding box center [598, 145] width 11 height 17
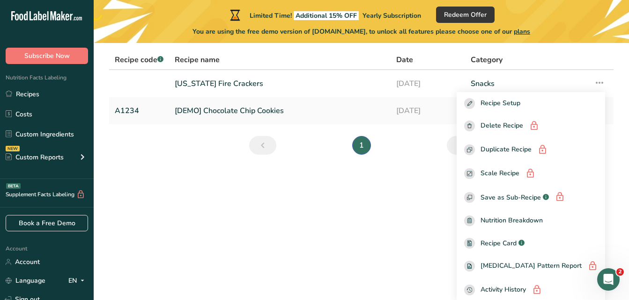
scroll to position [65, 0]
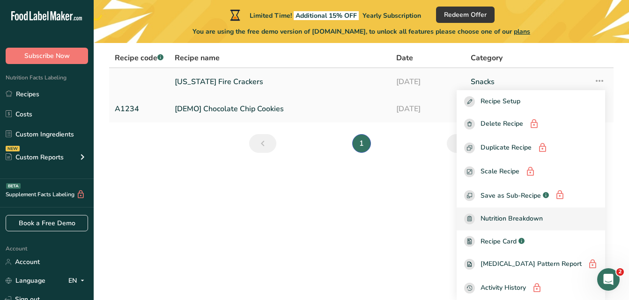
click at [540, 216] on span "Nutrition Breakdown" at bounding box center [511, 219] width 62 height 11
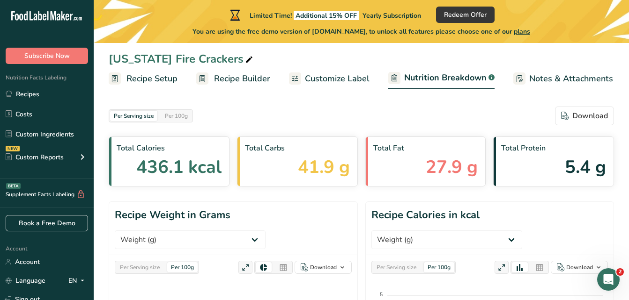
select select "Calories"
click at [69, 163] on div "NEW Custom Reports" at bounding box center [47, 157] width 94 height 23
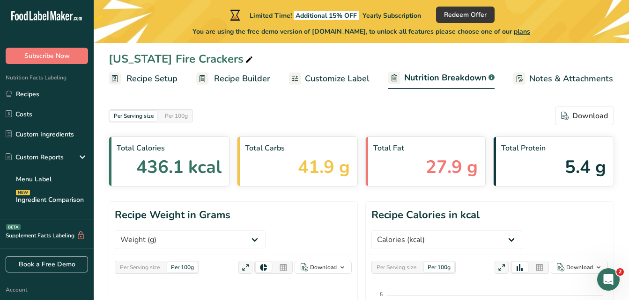
click at [344, 82] on span "Customize Label" at bounding box center [337, 79] width 65 height 13
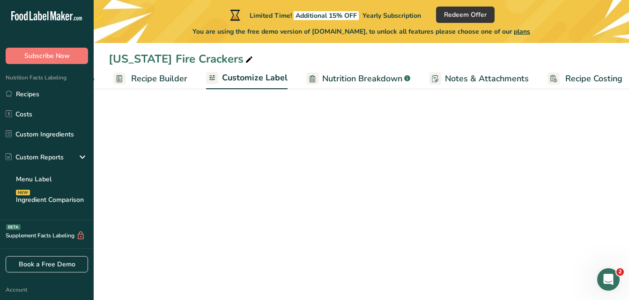
scroll to position [0, 91]
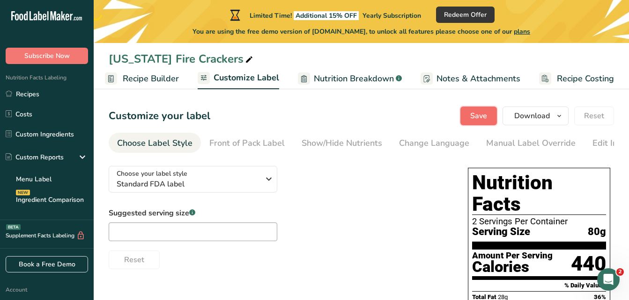
click at [482, 117] on span "Save" at bounding box center [478, 115] width 17 height 11
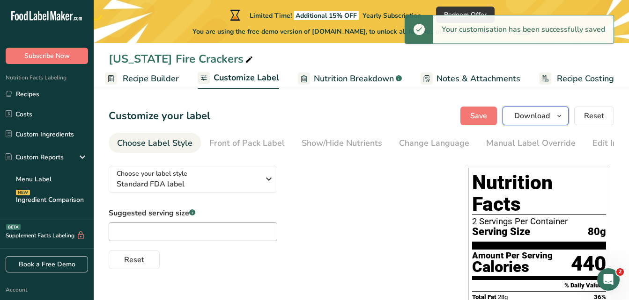
click at [542, 117] on span "Download" at bounding box center [532, 115] width 36 height 11
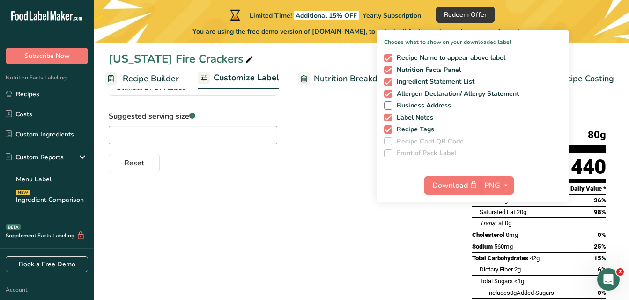
scroll to position [101, 0]
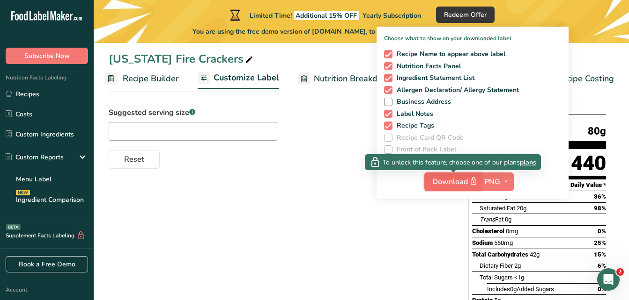
click at [444, 183] on span "Download" at bounding box center [455, 182] width 47 height 12
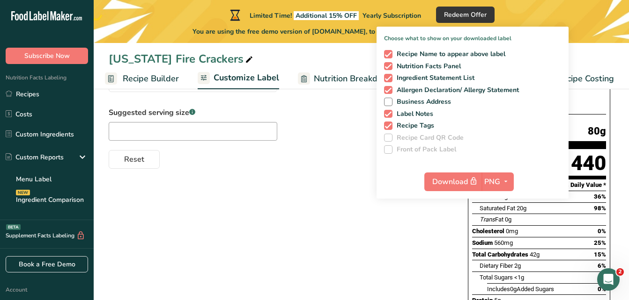
click at [612, 116] on div "Nutrition Facts 2 Servings Per Container Serving Size 80g Amount Per Serving Ca…" at bounding box center [539, 246] width 150 height 365
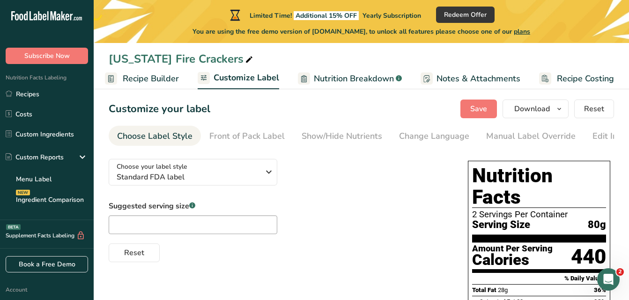
scroll to position [0, 0]
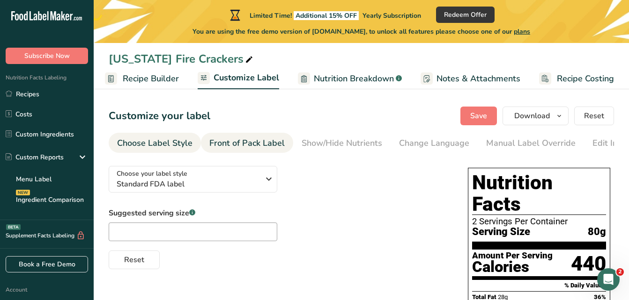
click at [244, 142] on div "Front of Pack Label" at bounding box center [246, 143] width 75 height 13
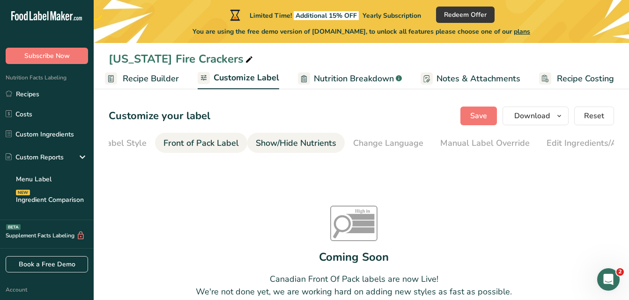
scroll to position [0, 91]
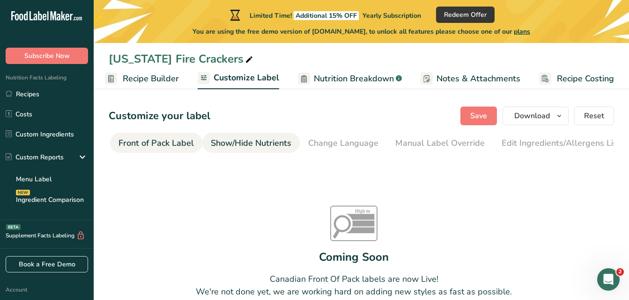
click at [249, 141] on div "Show/Hide Nutrients" at bounding box center [251, 143] width 81 height 13
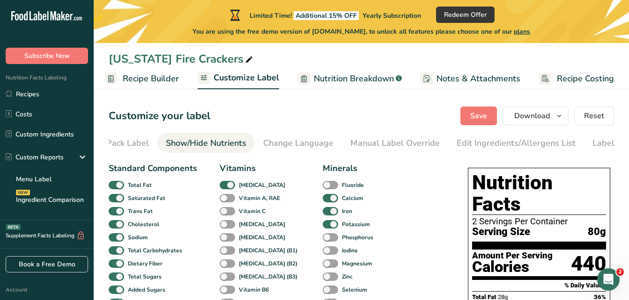
scroll to position [0, 175]
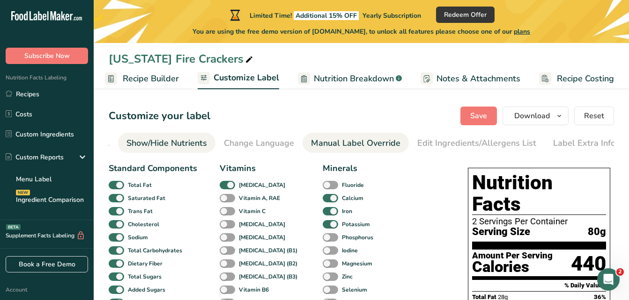
click at [384, 136] on link "Manual Label Override" at bounding box center [355, 143] width 89 height 21
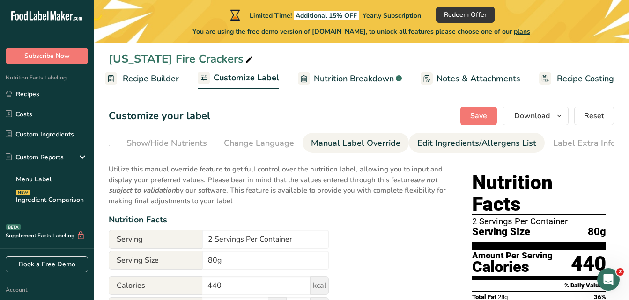
click at [458, 145] on div "Edit Ingredients/Allergens List" at bounding box center [476, 143] width 119 height 13
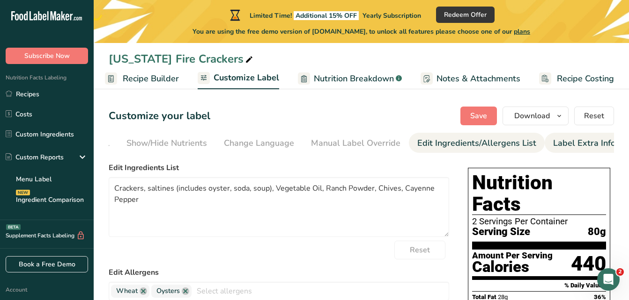
click at [571, 141] on div "Label Extra Info" at bounding box center [584, 143] width 62 height 13
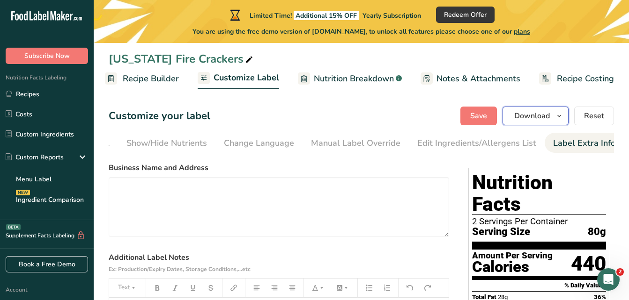
click at [540, 109] on button "Download" at bounding box center [535, 116] width 66 height 19
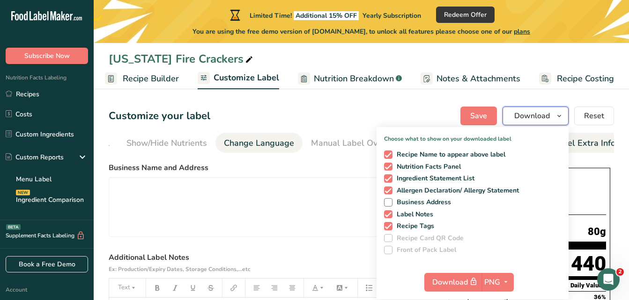
drag, startPoint x: 540, startPoint y: 109, endPoint x: 274, endPoint y: 134, distance: 267.5
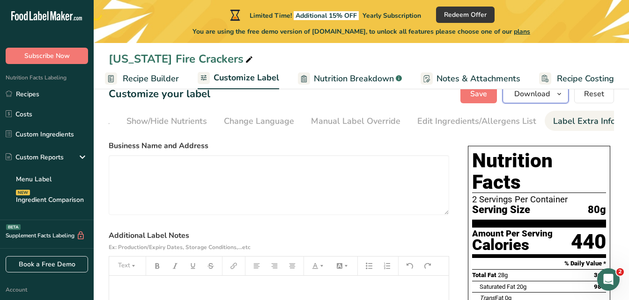
scroll to position [12, 0]
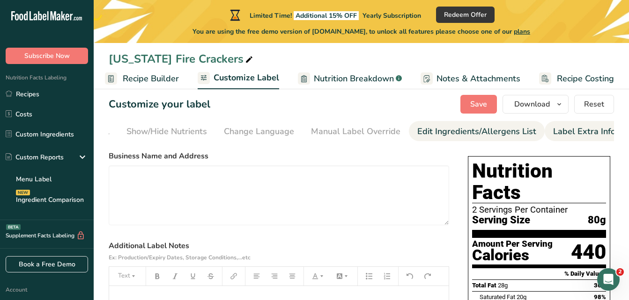
click at [487, 140] on link "Edit Ingredients/Allergens List" at bounding box center [476, 131] width 119 height 21
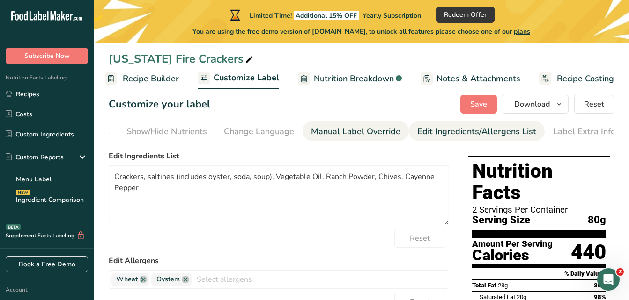
click at [344, 130] on div "Manual Label Override" at bounding box center [355, 131] width 89 height 13
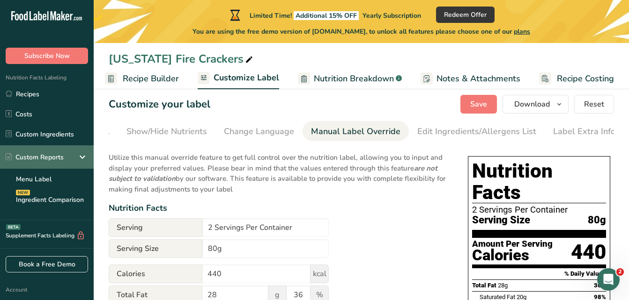
click at [42, 157] on div "Custom Reports" at bounding box center [35, 158] width 58 height 10
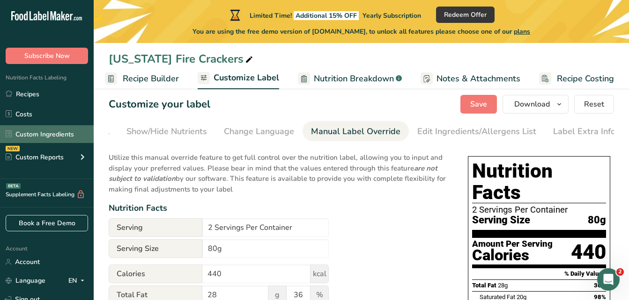
click at [55, 133] on link "Custom Ingredients" at bounding box center [47, 134] width 94 height 18
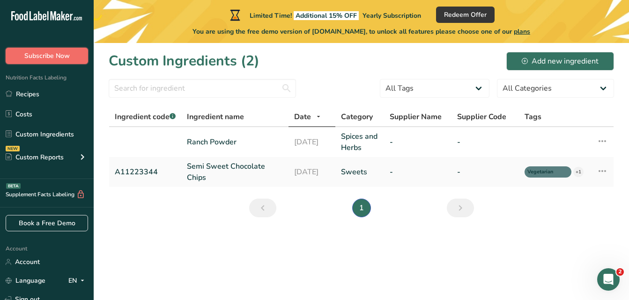
click at [48, 57] on span "Subscribe Now" at bounding box center [46, 56] width 45 height 10
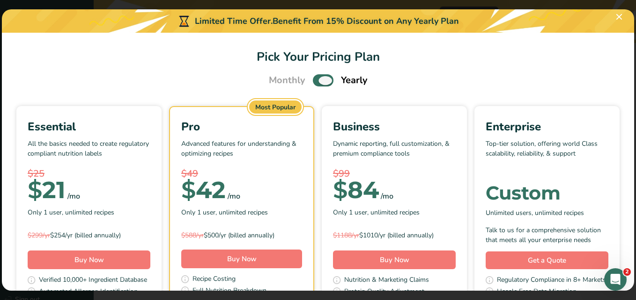
click at [314, 81] on span "Pick Your Pricing Plan Modal" at bounding box center [323, 80] width 21 height 12
click at [314, 81] on input "Pick Your Pricing Plan Modal" at bounding box center [316, 81] width 6 height 6
checkbox input "false"
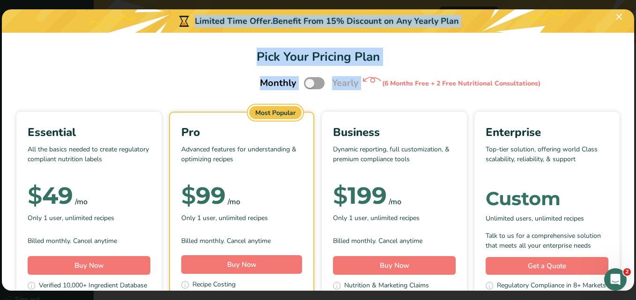
drag, startPoint x: 634, startPoint y: 81, endPoint x: 633, endPoint y: 89, distance: 7.5
click at [633, 89] on div "Limited Time Offer. Benefit From 15% Discount on Any Yearly Plan Pick Your Pric…" at bounding box center [318, 150] width 636 height 300
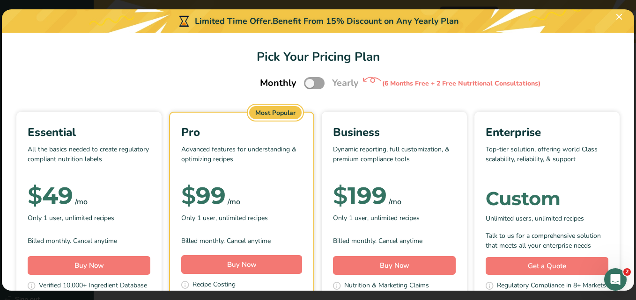
click at [579, 131] on div "Essential All the basics needed to create regulatory compliant nutrition labels…" at bounding box center [317, 235] width 609 height 246
click at [619, 18] on button "Pick Your Pricing Plan Modal" at bounding box center [618, 16] width 15 height 15
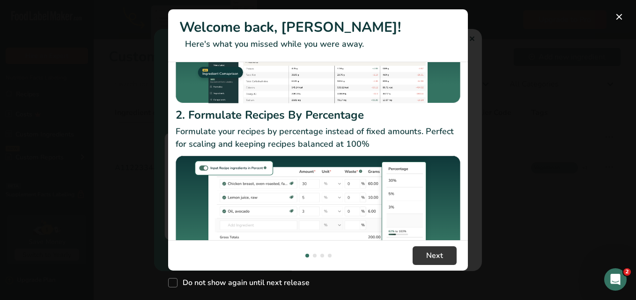
scroll to position [152, 0]
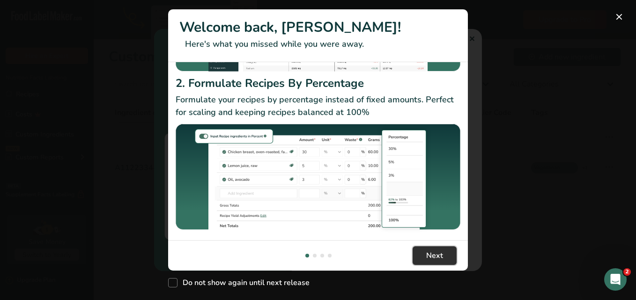
click at [441, 252] on span "Next" at bounding box center [434, 255] width 17 height 11
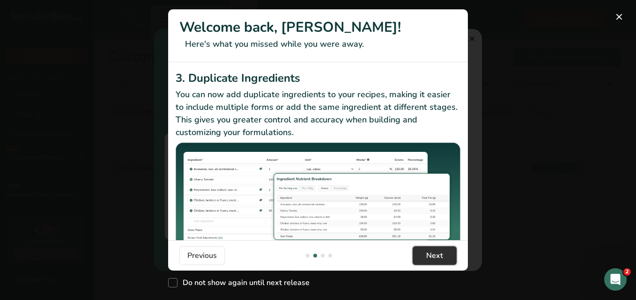
click at [441, 252] on span "Next" at bounding box center [434, 255] width 17 height 11
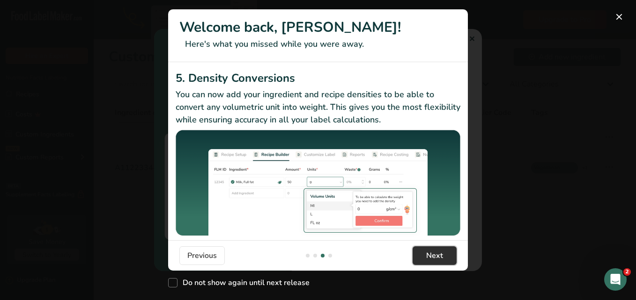
click at [441, 252] on span "Next" at bounding box center [434, 255] width 17 height 11
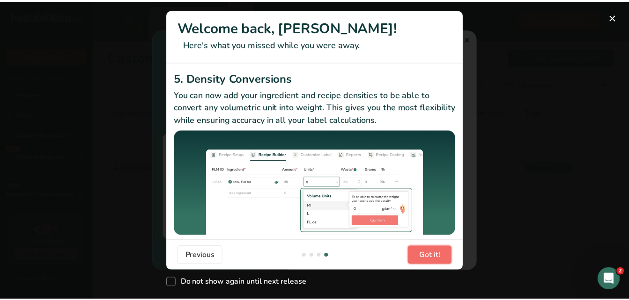
scroll to position [0, 899]
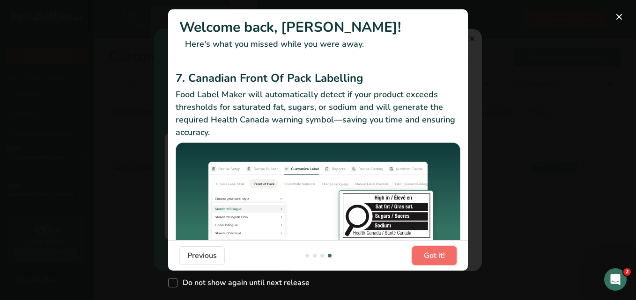
click at [441, 252] on span "Got it!" at bounding box center [434, 255] width 21 height 11
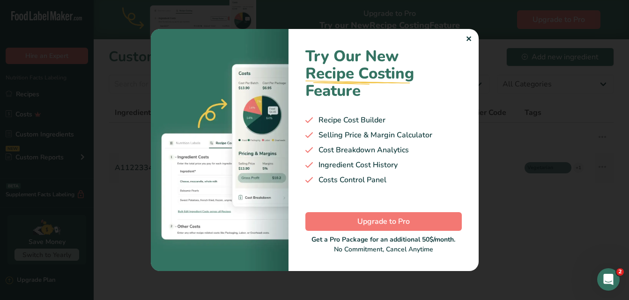
click at [466, 38] on div "✕" at bounding box center [468, 39] width 6 height 11
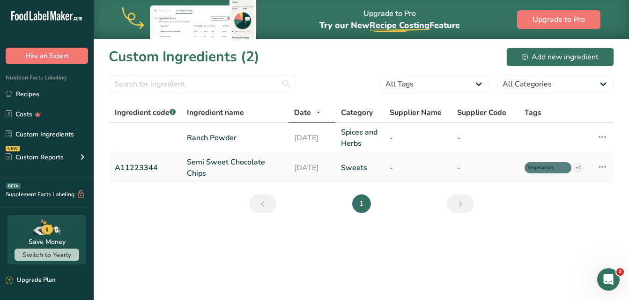
click at [51, 84] on div "Nutrition Facts Labeling Recipes Costs Custom Ingredients NEW Custom Reports Me…" at bounding box center [47, 121] width 94 height 115
click at [49, 100] on link "Recipes" at bounding box center [47, 94] width 94 height 18
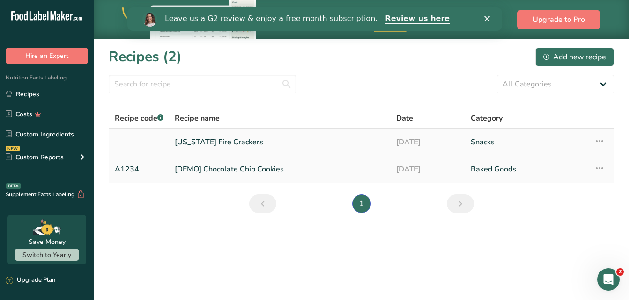
click at [240, 142] on link "[US_STATE] Fire Crackers" at bounding box center [280, 142] width 210 height 20
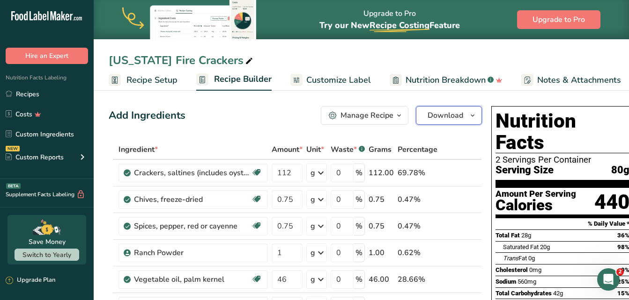
click at [458, 116] on span "Download" at bounding box center [445, 115] width 36 height 11
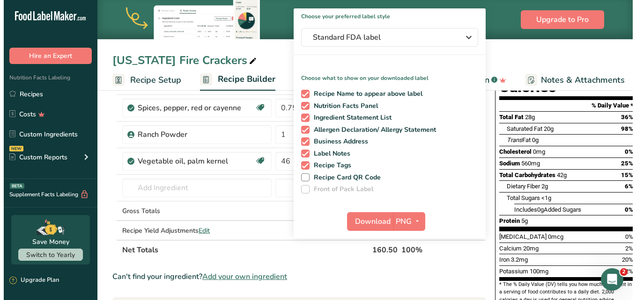
scroll to position [122, 0]
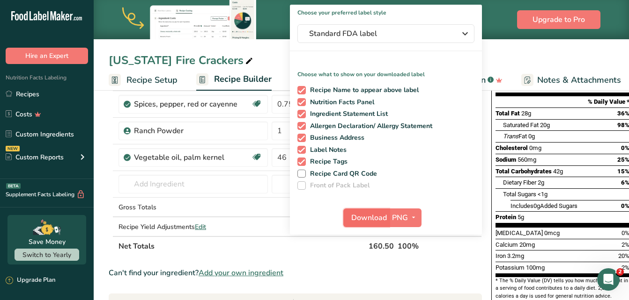
click at [366, 220] on span "Download" at bounding box center [369, 217] width 36 height 11
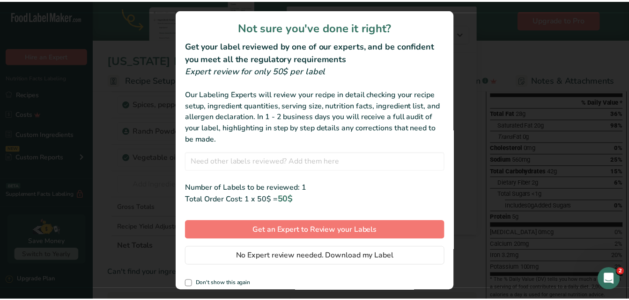
scroll to position [6, 0]
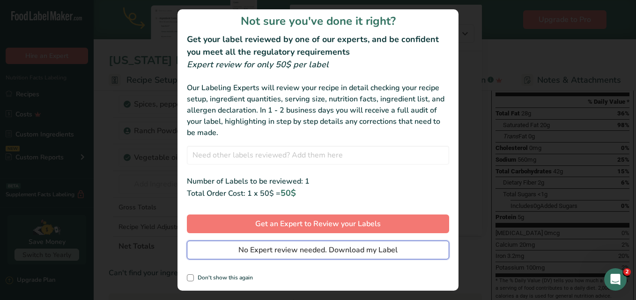
click at [332, 249] on span "No Expert review needed. Download my Label" at bounding box center [317, 250] width 159 height 11
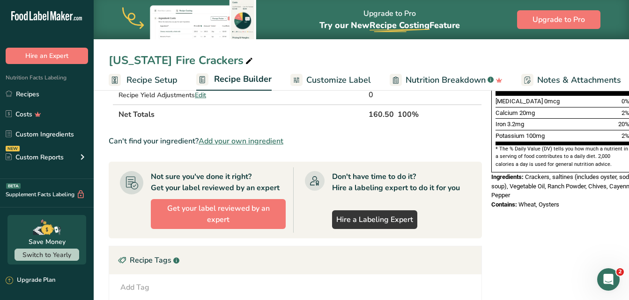
scroll to position [257, 0]
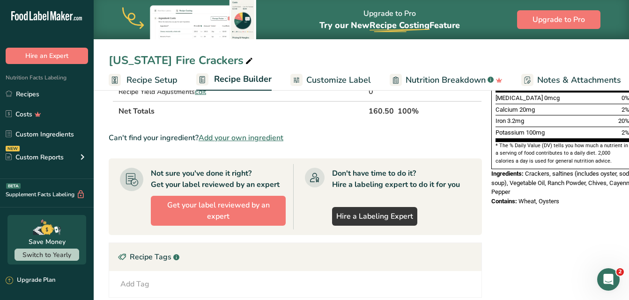
click at [560, 197] on div "Contains: Wheat, Oysters" at bounding box center [562, 201] width 142 height 9
click at [557, 198] on span "Wheat, Oysters" at bounding box center [538, 201] width 41 height 7
drag, startPoint x: 557, startPoint y: 181, endPoint x: 567, endPoint y: 216, distance: 36.1
click at [567, 216] on div "Nutrition Facts 2 Servings Per Container Serving Size 80g Amount Per Serving Ca…" at bounding box center [562, 146] width 150 height 603
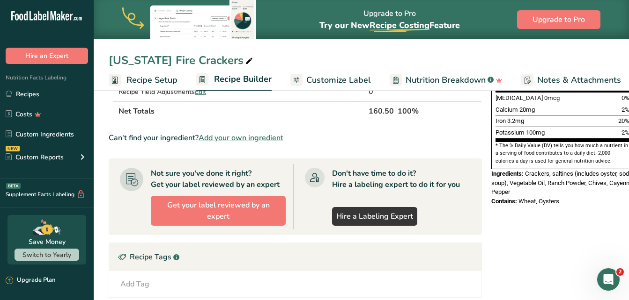
drag, startPoint x: 555, startPoint y: 181, endPoint x: 565, endPoint y: 180, distance: 9.9
click at [565, 197] on div "Contains: Wheat, Oysters" at bounding box center [562, 201] width 142 height 9
drag, startPoint x: 565, startPoint y: 180, endPoint x: 550, endPoint y: 179, distance: 15.0
click at [550, 198] on span "Wheat, Oysters" at bounding box center [538, 201] width 41 height 7
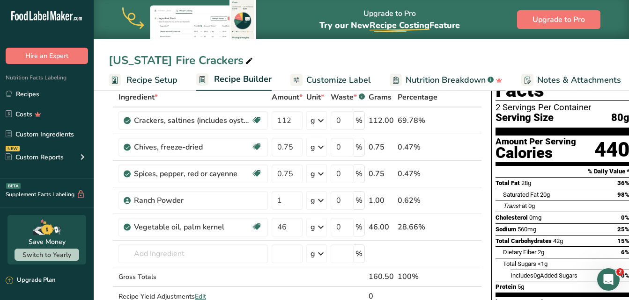
scroll to position [38, 0]
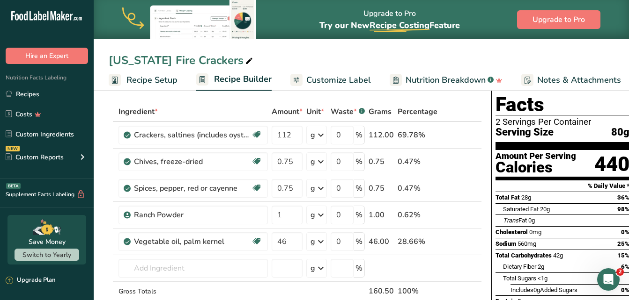
click at [338, 81] on span "Customize Label" at bounding box center [338, 80] width 65 height 13
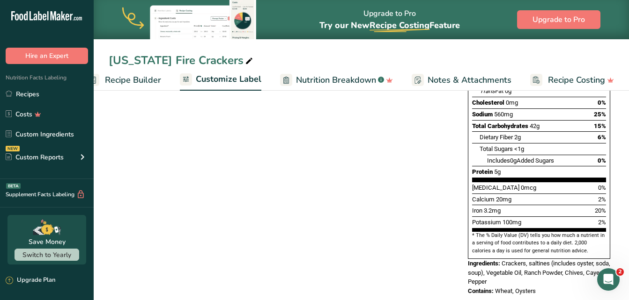
scroll to position [226, 0]
click at [531, 287] on span "Wheat, Oysters" at bounding box center [515, 290] width 41 height 7
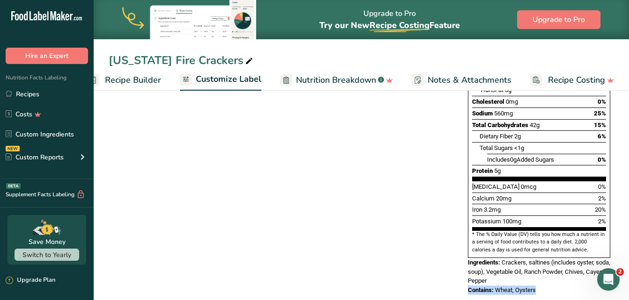
click at [531, 287] on span "Wheat, Oysters" at bounding box center [515, 290] width 41 height 7
click at [440, 84] on span "Notes & Attachments" at bounding box center [469, 80] width 84 height 13
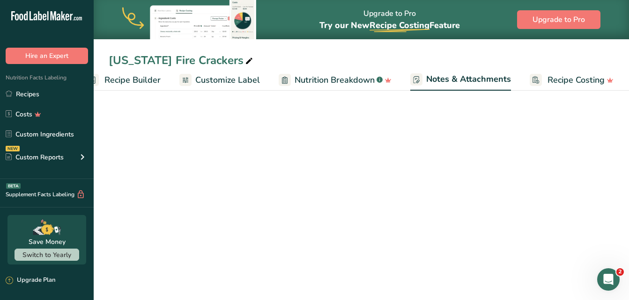
scroll to position [105, 0]
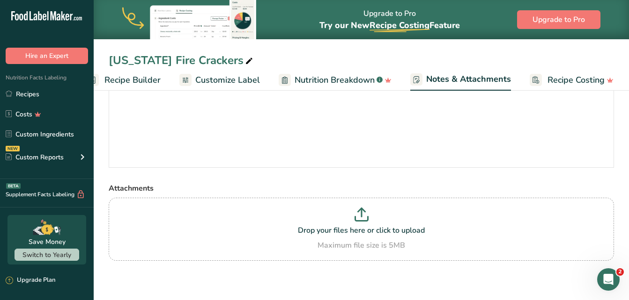
click at [343, 78] on span "Nutrition Breakdown" at bounding box center [334, 80] width 80 height 13
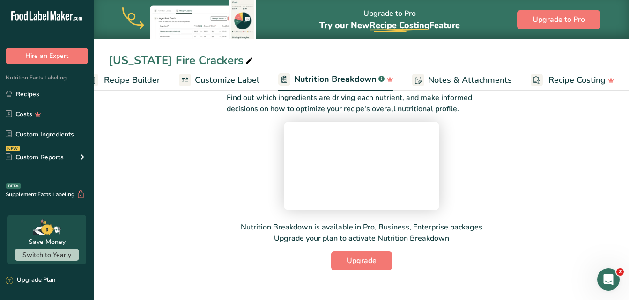
scroll to position [105, 0]
click at [227, 81] on span "Customize Label" at bounding box center [227, 80] width 65 height 13
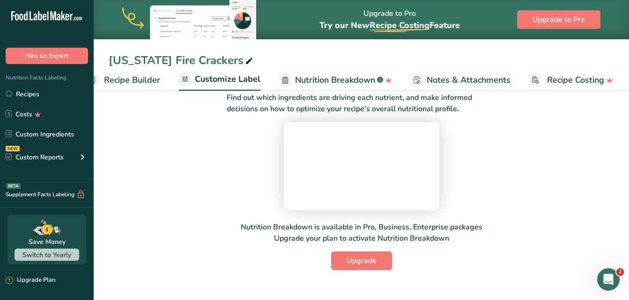
scroll to position [0, 109]
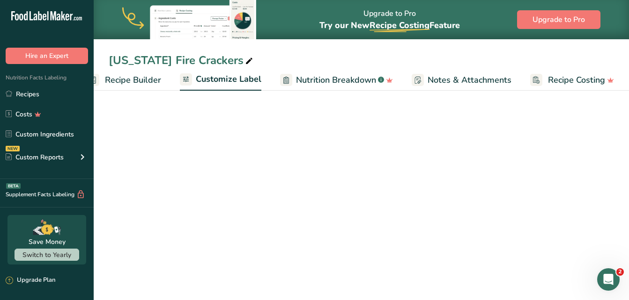
click at [240, 77] on span "Customize Label" at bounding box center [229, 79] width 66 height 13
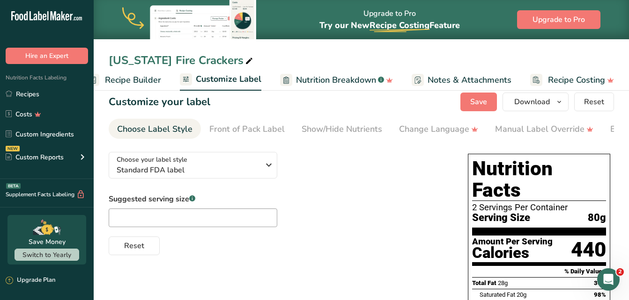
scroll to position [0, 0]
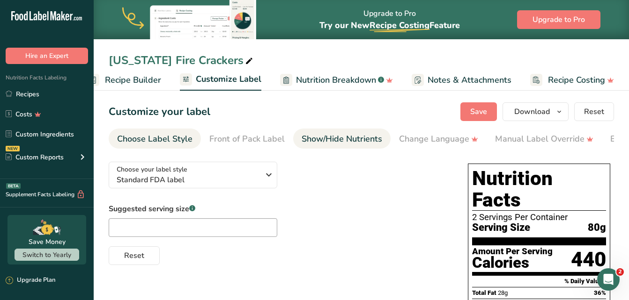
click at [328, 138] on div "Show/Hide Nutrients" at bounding box center [341, 139] width 81 height 13
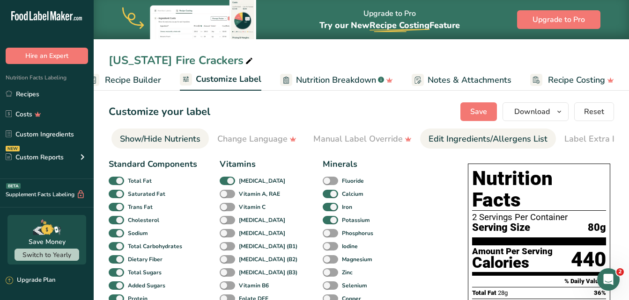
click at [469, 140] on div "Edit Ingredients/Allergens List" at bounding box center [487, 139] width 119 height 13
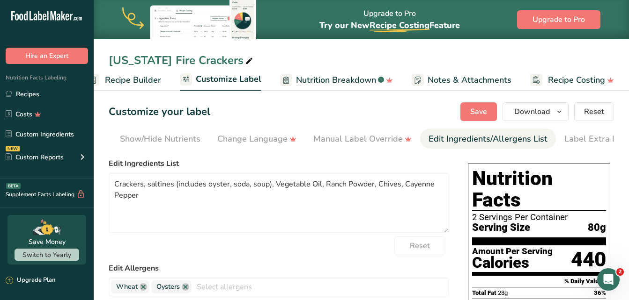
scroll to position [0, 198]
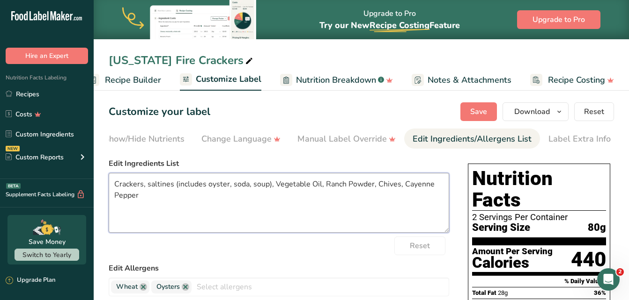
click at [227, 187] on textarea "Crackers, saltines (includes oyster, soda, soup), Vegetable Oil, Ranch Powder, …" at bounding box center [279, 203] width 340 height 60
type textarea "Crackers, saltines (includes soda, soup), Vegetable Oil, Ranch Powder, Chives, …"
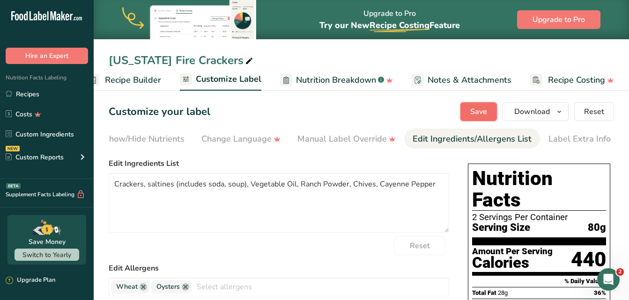
click at [476, 110] on span "Save" at bounding box center [478, 111] width 17 height 11
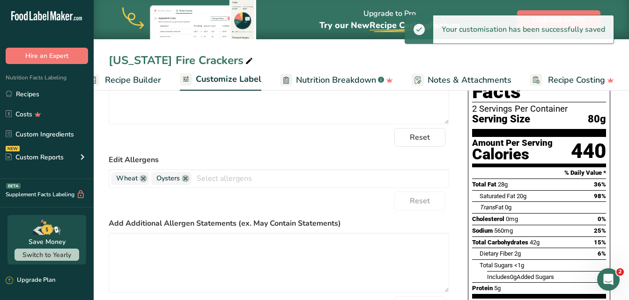
scroll to position [114, 0]
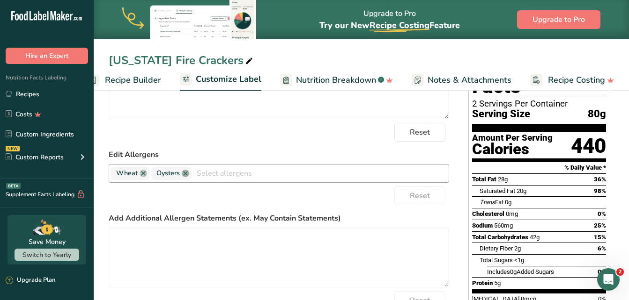
click at [185, 176] on link at bounding box center [185, 173] width 7 height 7
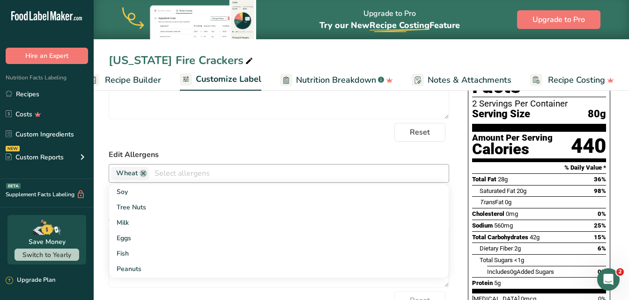
click at [352, 142] on div "Reset" at bounding box center [279, 132] width 340 height 19
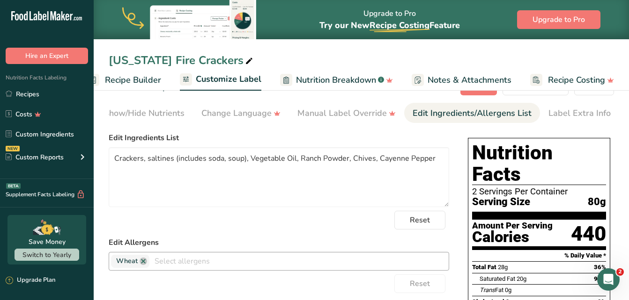
scroll to position [0, 0]
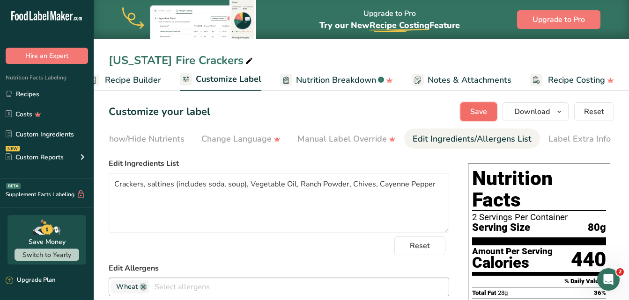
click at [484, 103] on button "Save" at bounding box center [478, 112] width 37 height 19
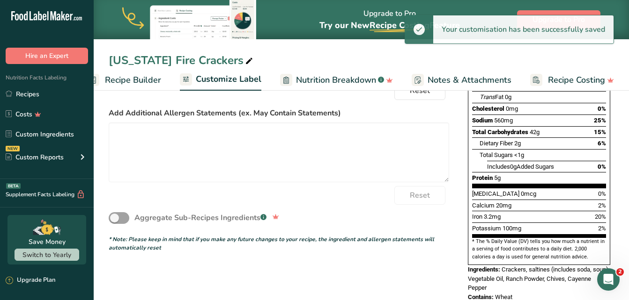
scroll to position [226, 0]
